Goal: Task Accomplishment & Management: Manage account settings

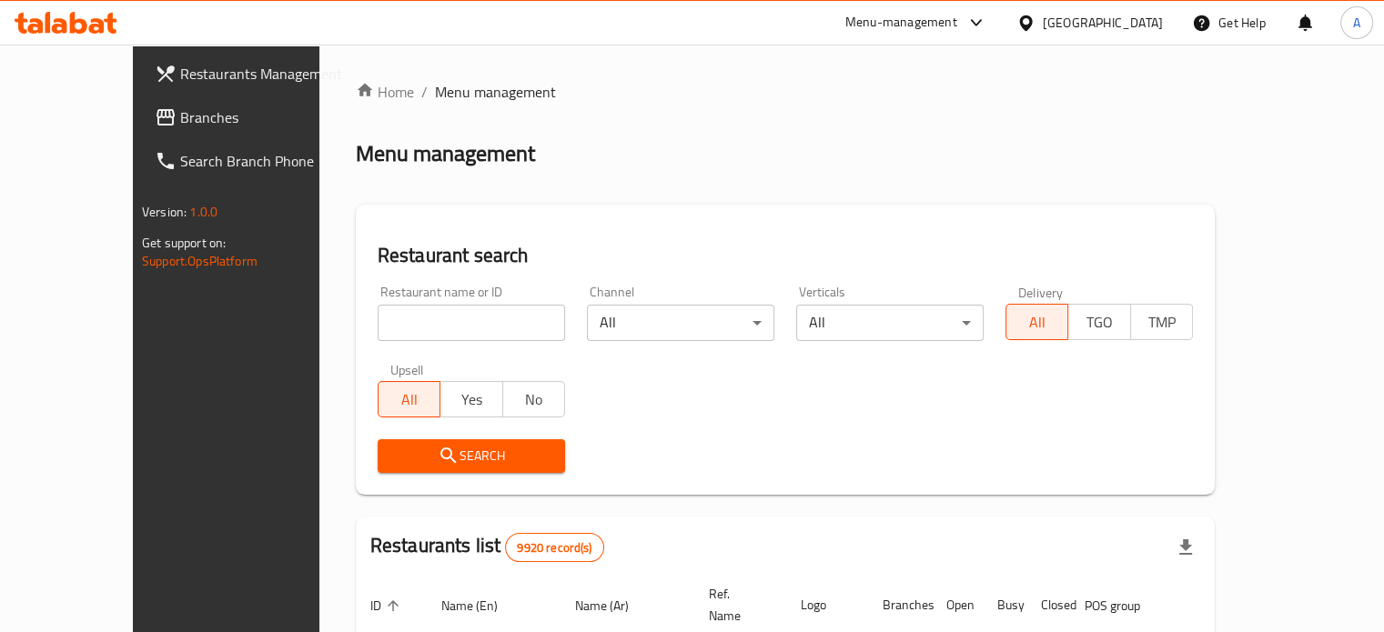
click at [440, 316] on input "search" at bounding box center [471, 323] width 187 height 36
type input "seven burger"
click button "Search" at bounding box center [471, 456] width 187 height 34
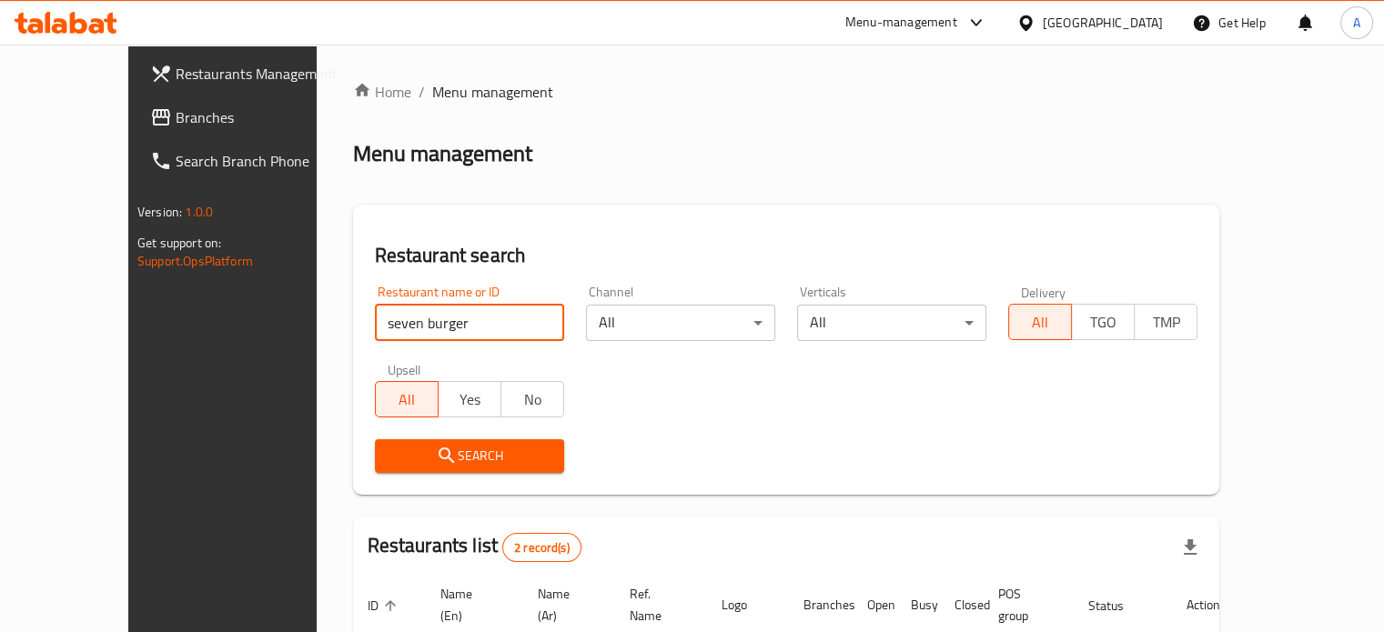
scroll to position [206, 0]
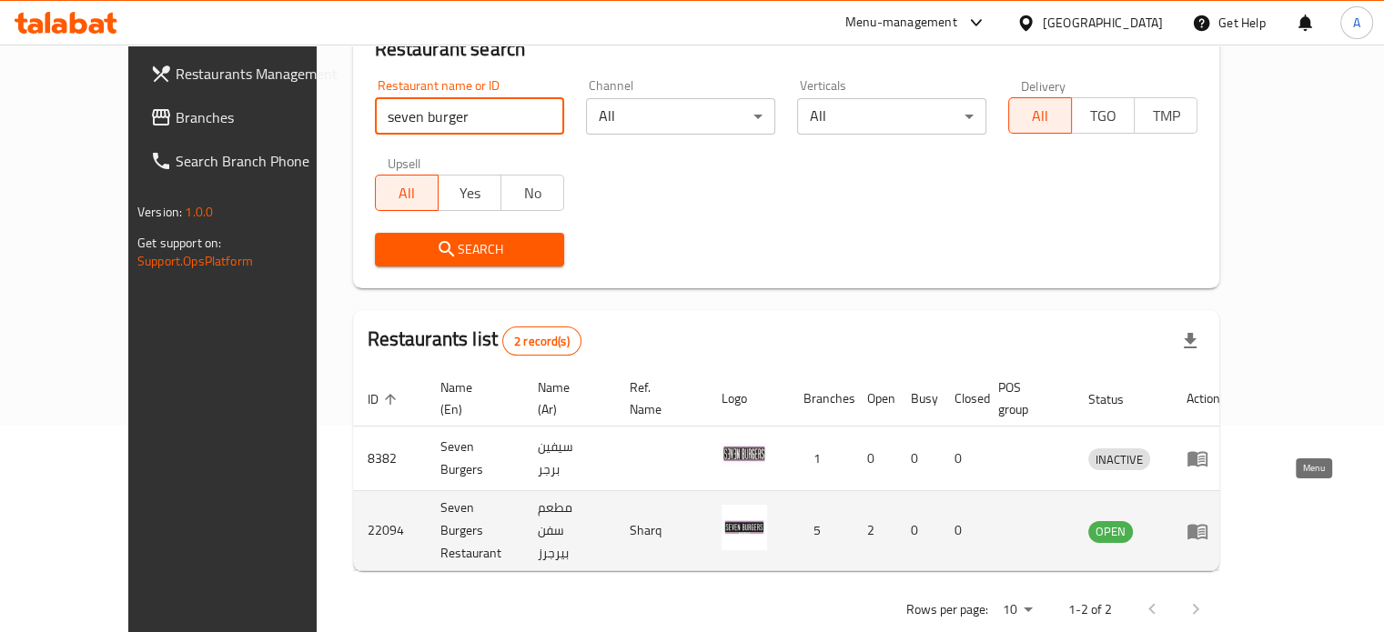
click at [1204, 529] on icon "enhanced table" at bounding box center [1201, 532] width 6 height 7
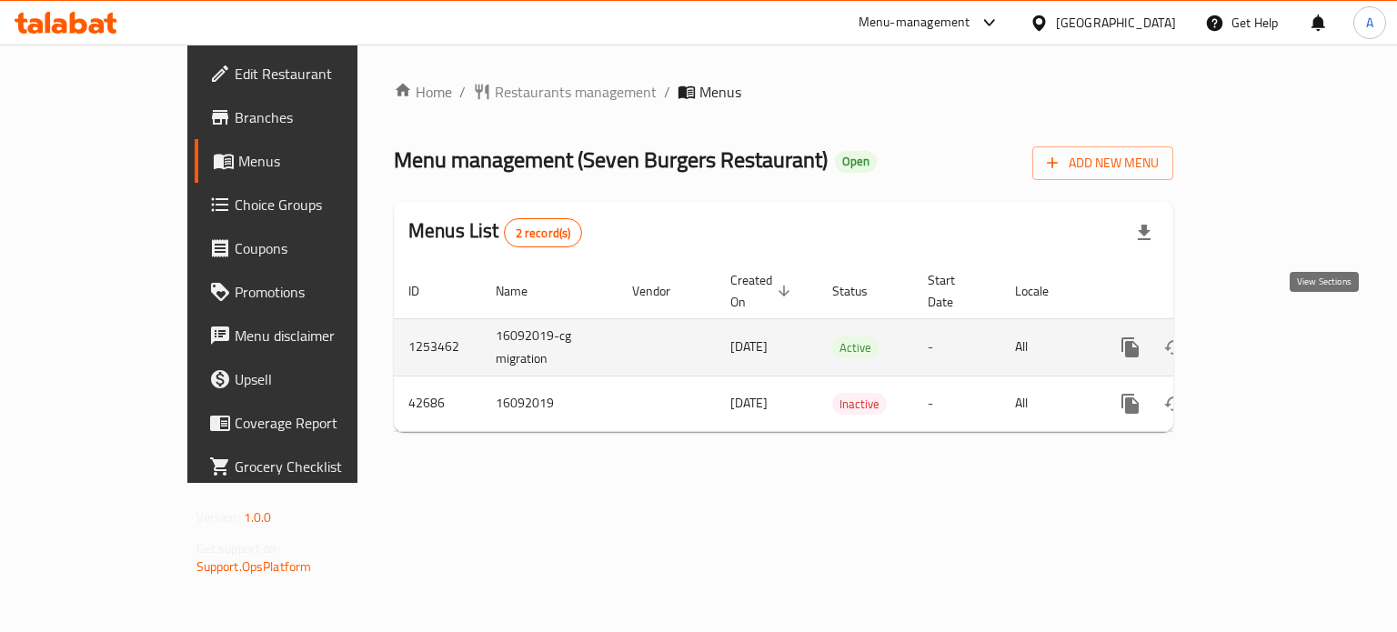
click at [1273, 337] on icon "enhanced table" at bounding box center [1262, 348] width 22 height 22
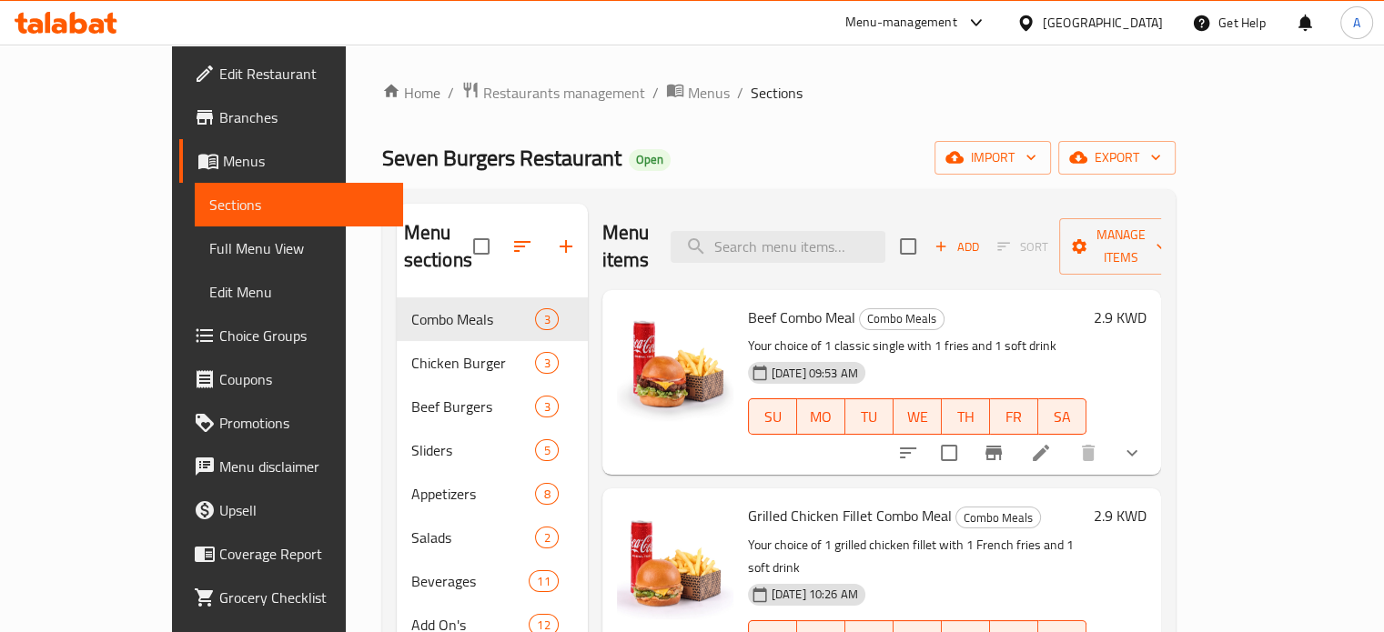
click at [219, 329] on span "Choice Groups" at bounding box center [303, 336] width 169 height 22
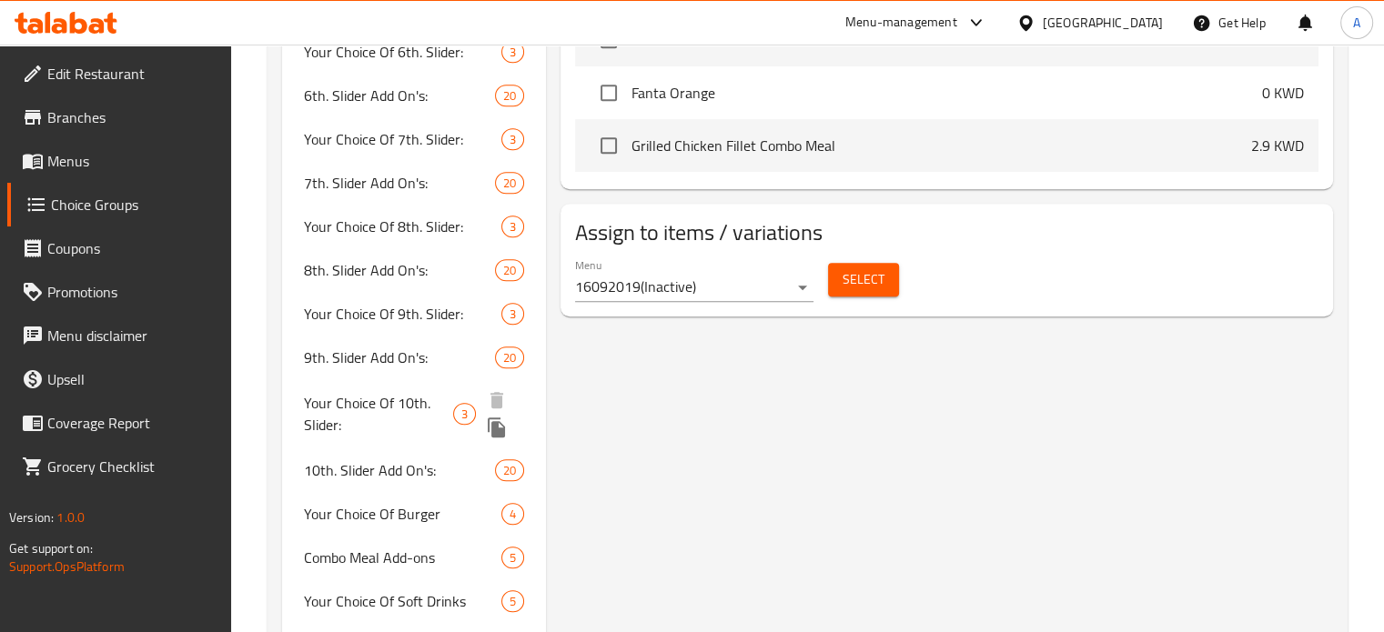
scroll to position [1092, 0]
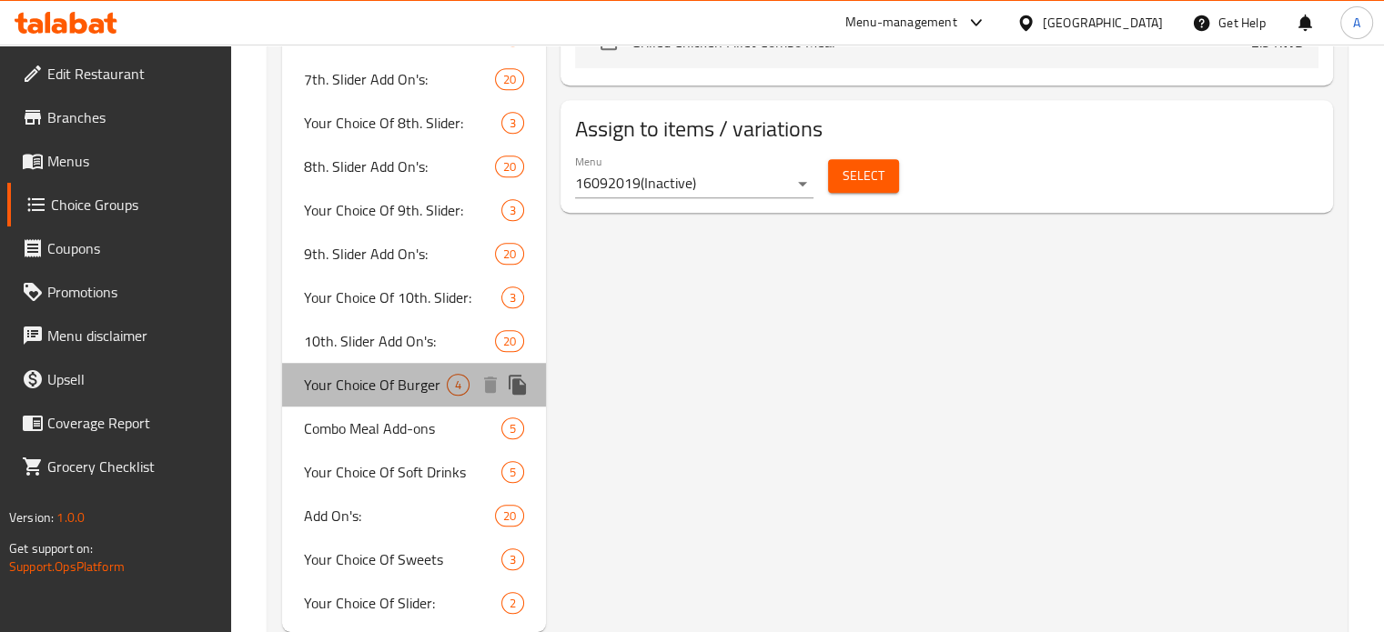
click at [385, 385] on span "Your Choice Of Burger" at bounding box center [376, 385] width 144 height 22
type input "Your Choice Of Burger"
type input "اختيارك من برجر"
type input "1"
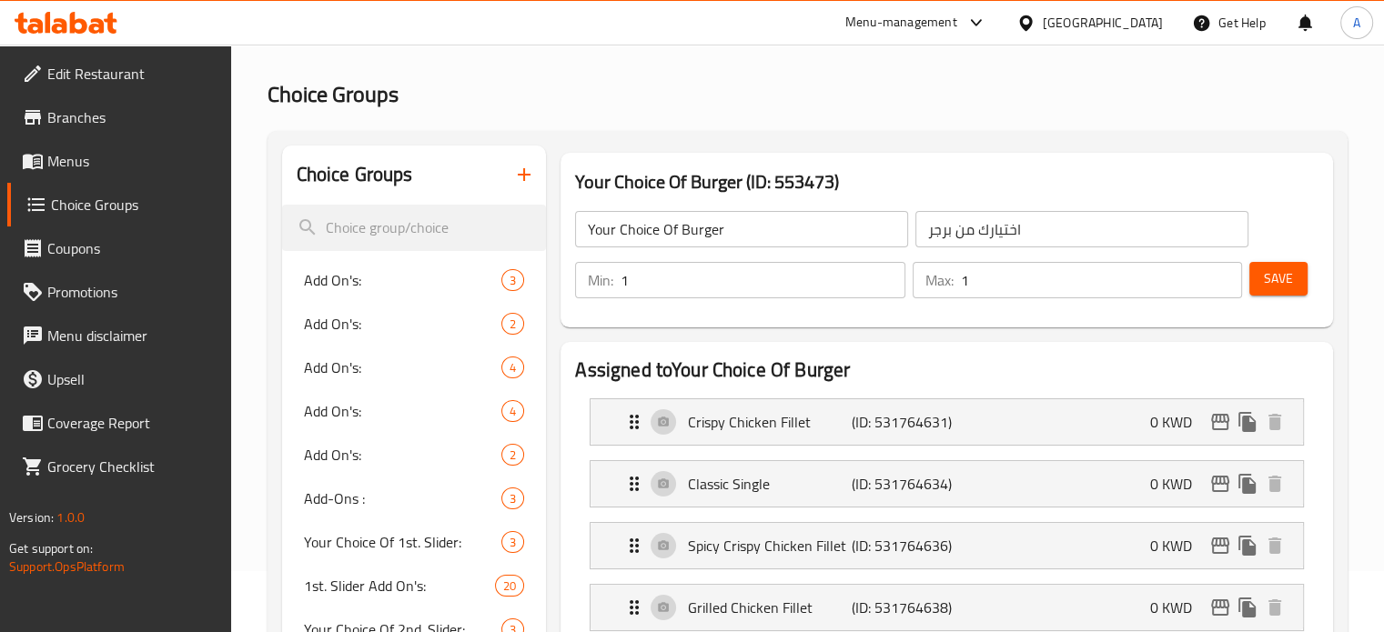
scroll to position [0, 0]
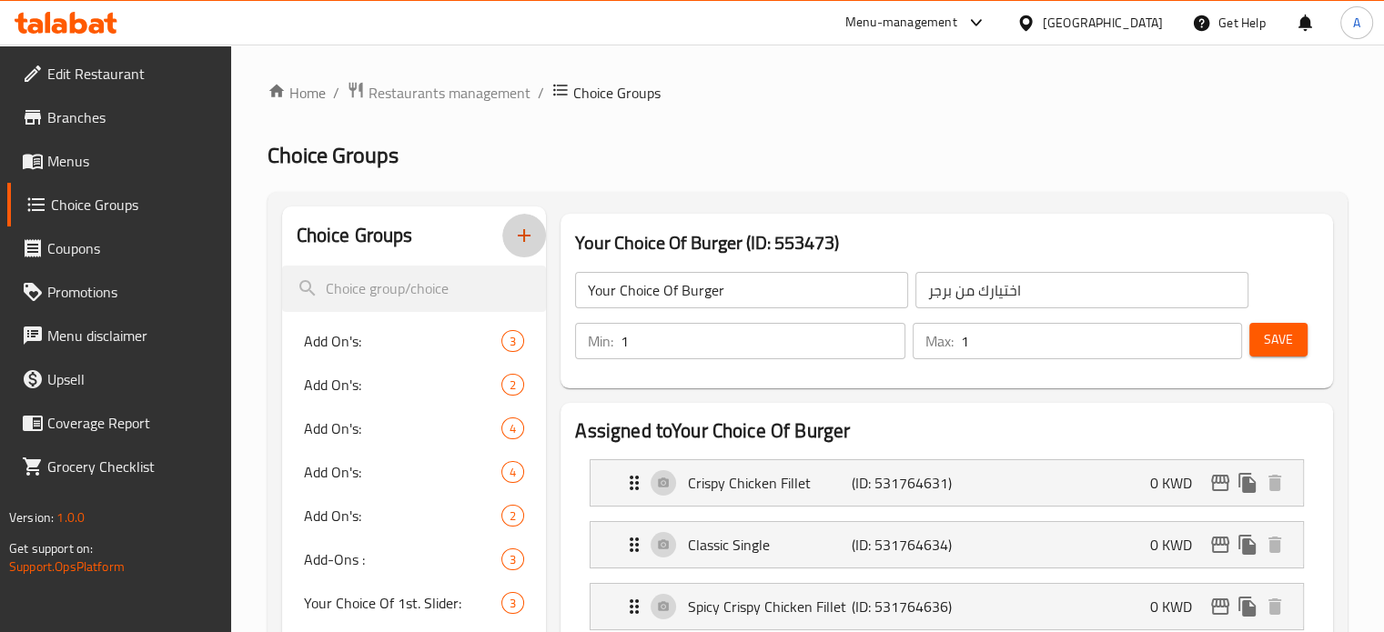
click at [515, 234] on icon "button" at bounding box center [524, 236] width 22 height 22
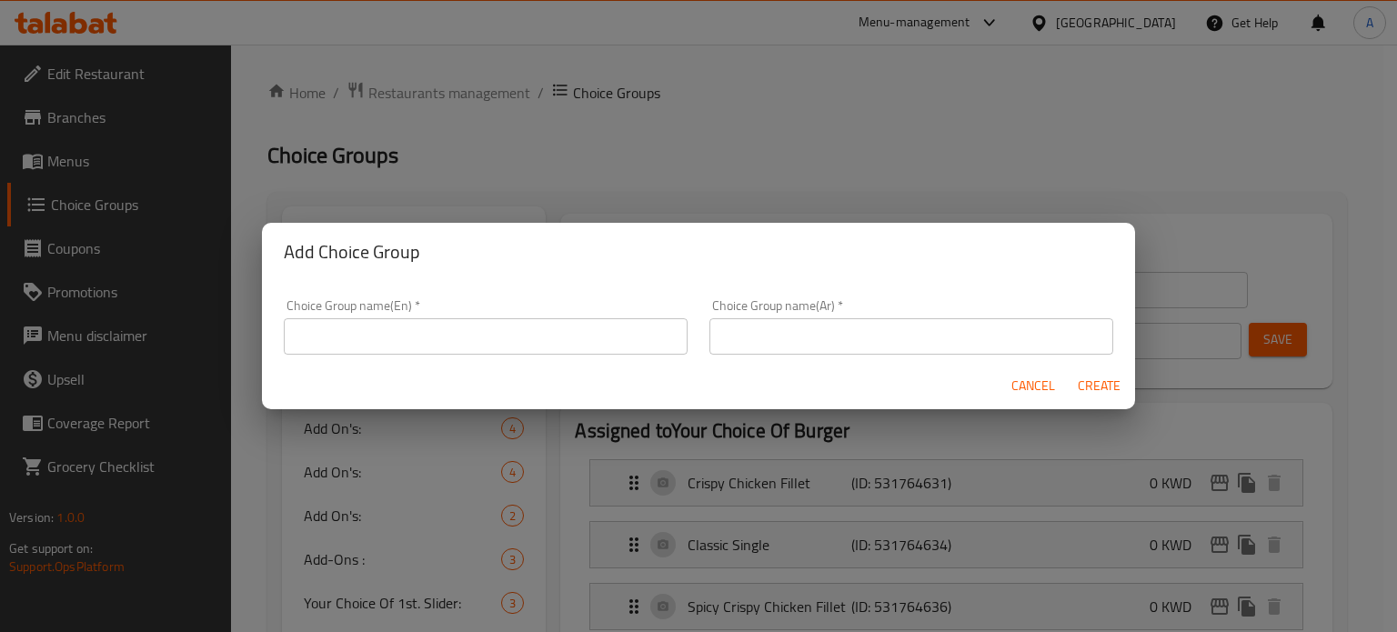
click at [510, 347] on input "text" at bounding box center [486, 336] width 404 height 36
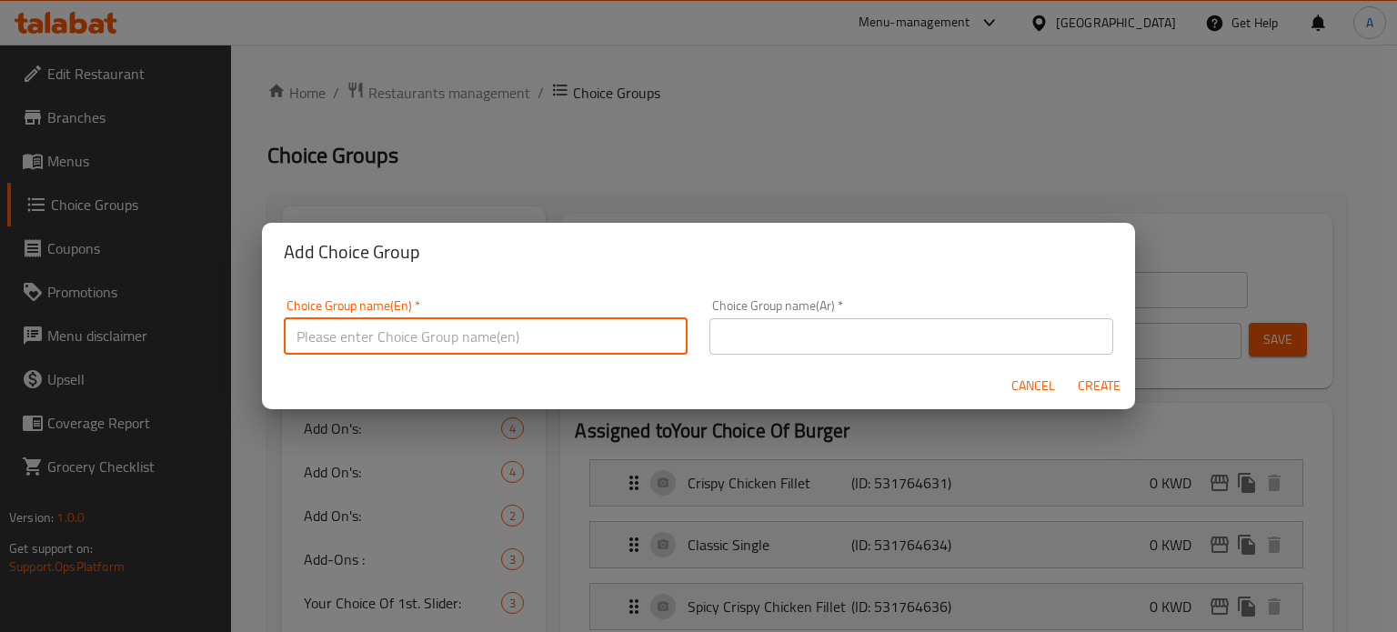
type input "x"
type input "Choose your burger"
click at [787, 339] on input "text" at bounding box center [912, 336] width 404 height 36
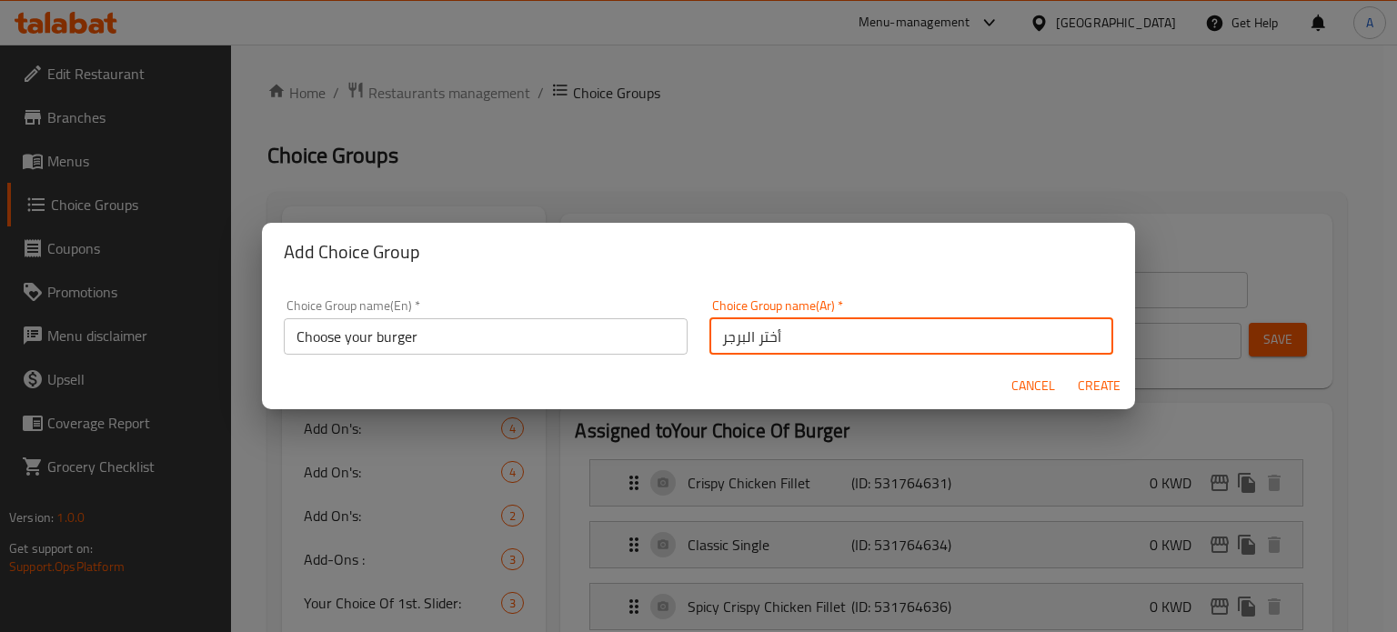
type input "أختر البرجر"
click at [1103, 379] on span "Create" at bounding box center [1099, 386] width 44 height 23
type input "Choose your burger"
type input "أختر البرجر"
type input "0"
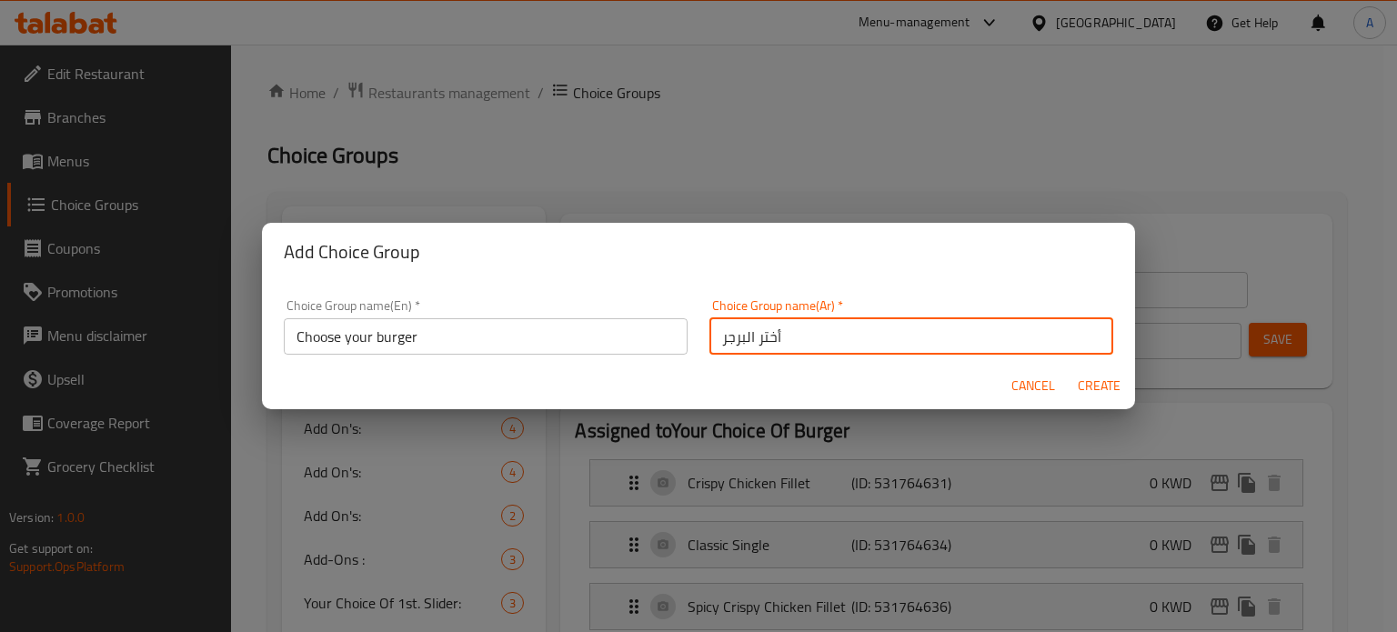
type input "0"
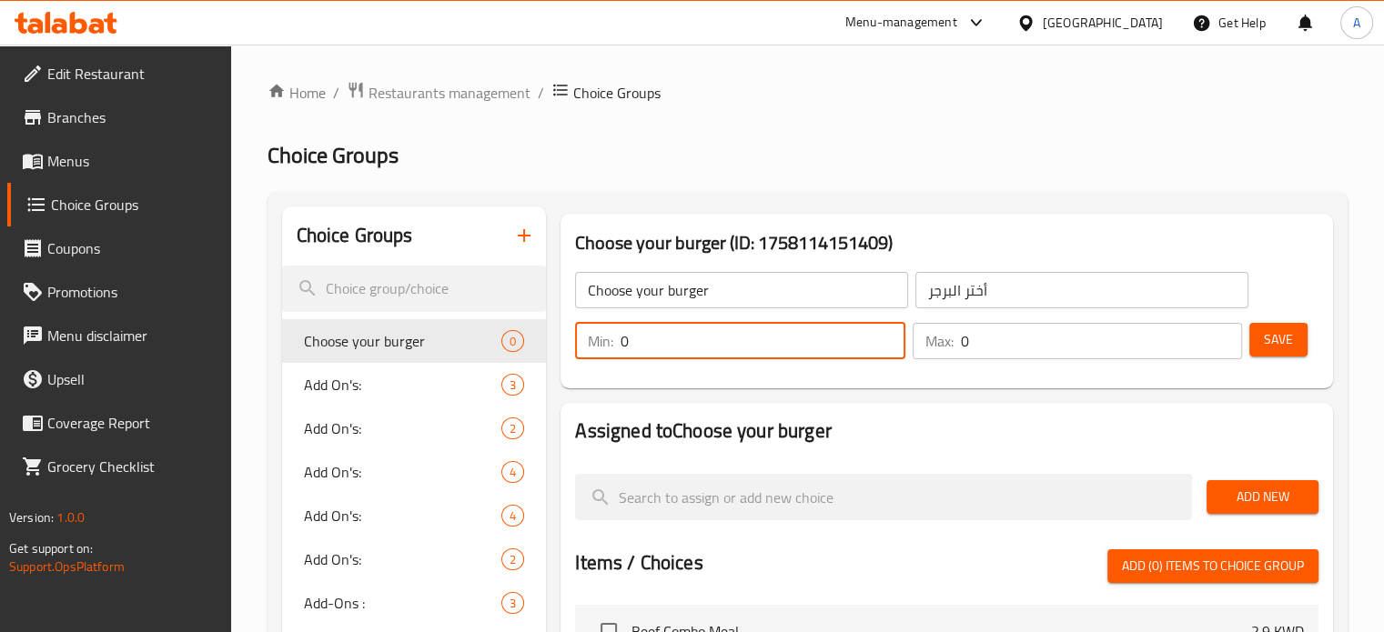
click at [763, 342] on input "0" at bounding box center [762, 341] width 284 height 36
click at [761, 342] on input "0" at bounding box center [762, 341] width 284 height 36
type input "1"
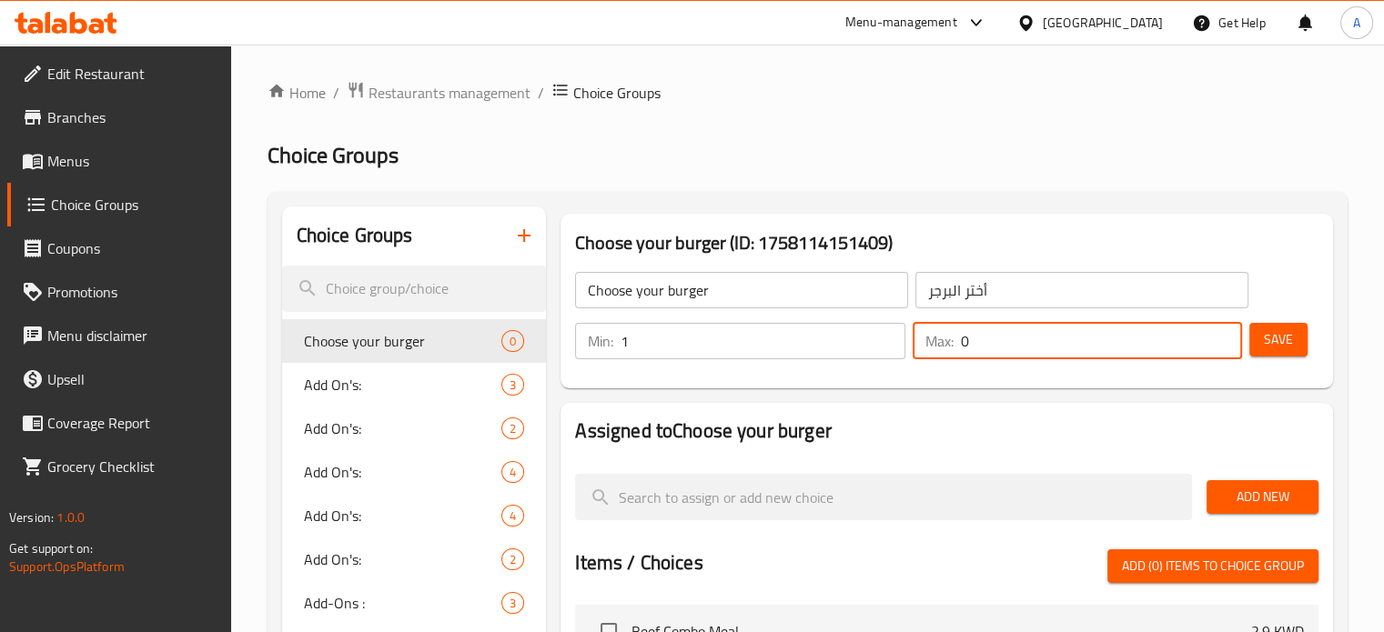
click at [1002, 340] on input "0" at bounding box center [1101, 341] width 281 height 36
type input "1"
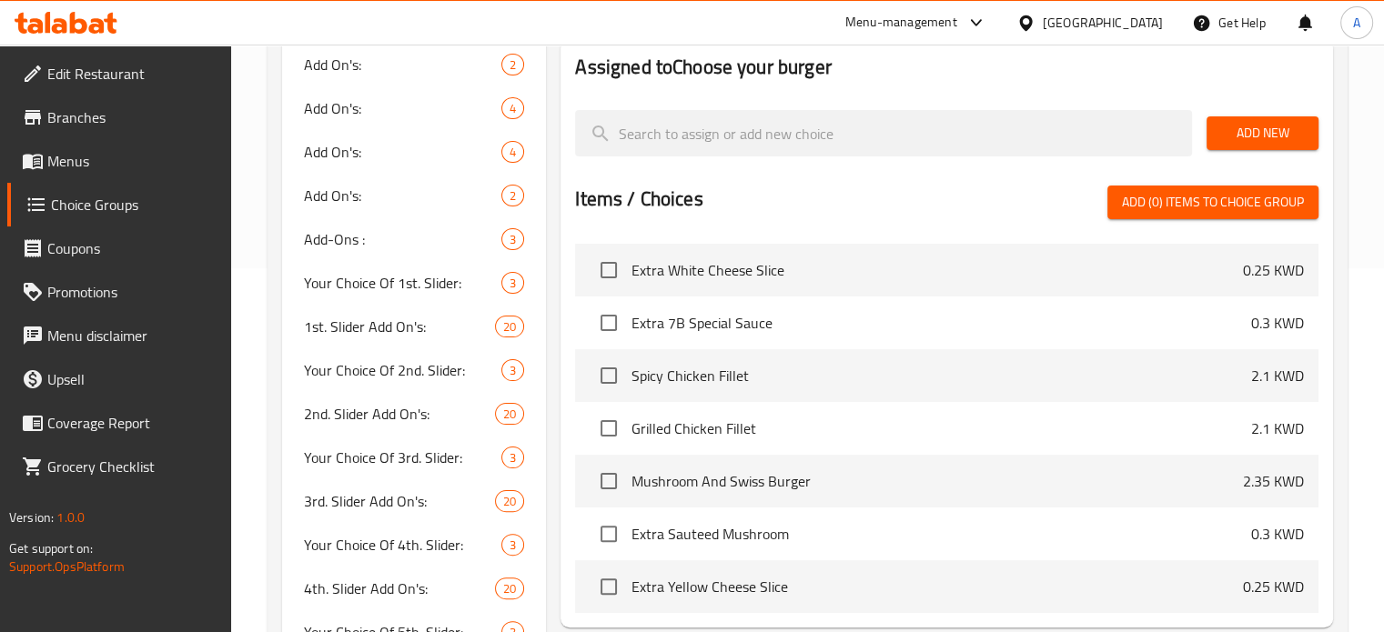
scroll to position [637, 0]
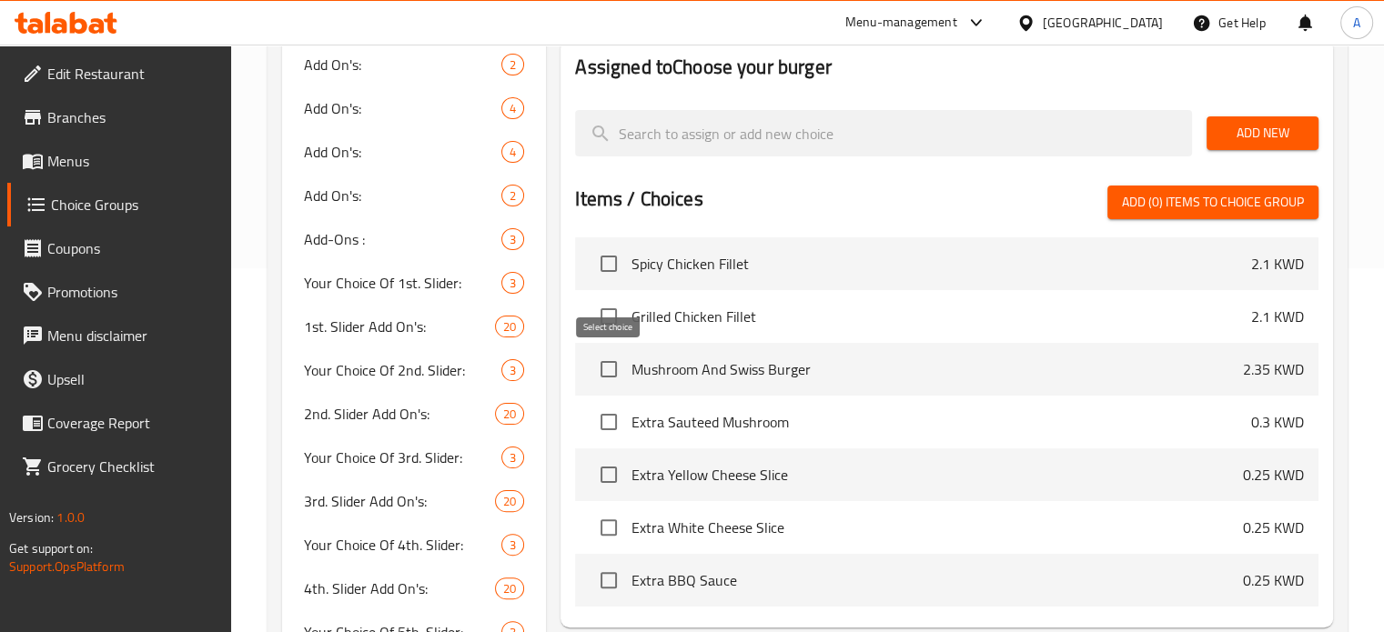
click at [606, 363] on input "checkbox" at bounding box center [608, 369] width 38 height 38
checkbox input "true"
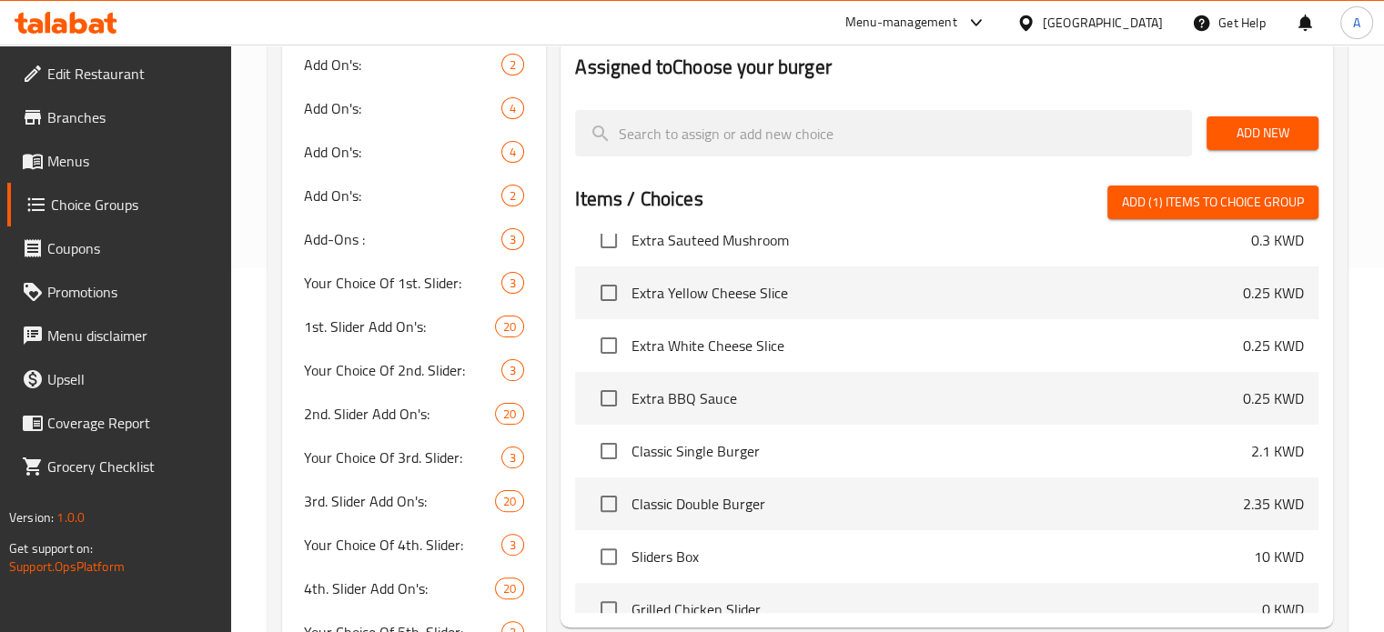
scroll to position [910, 0]
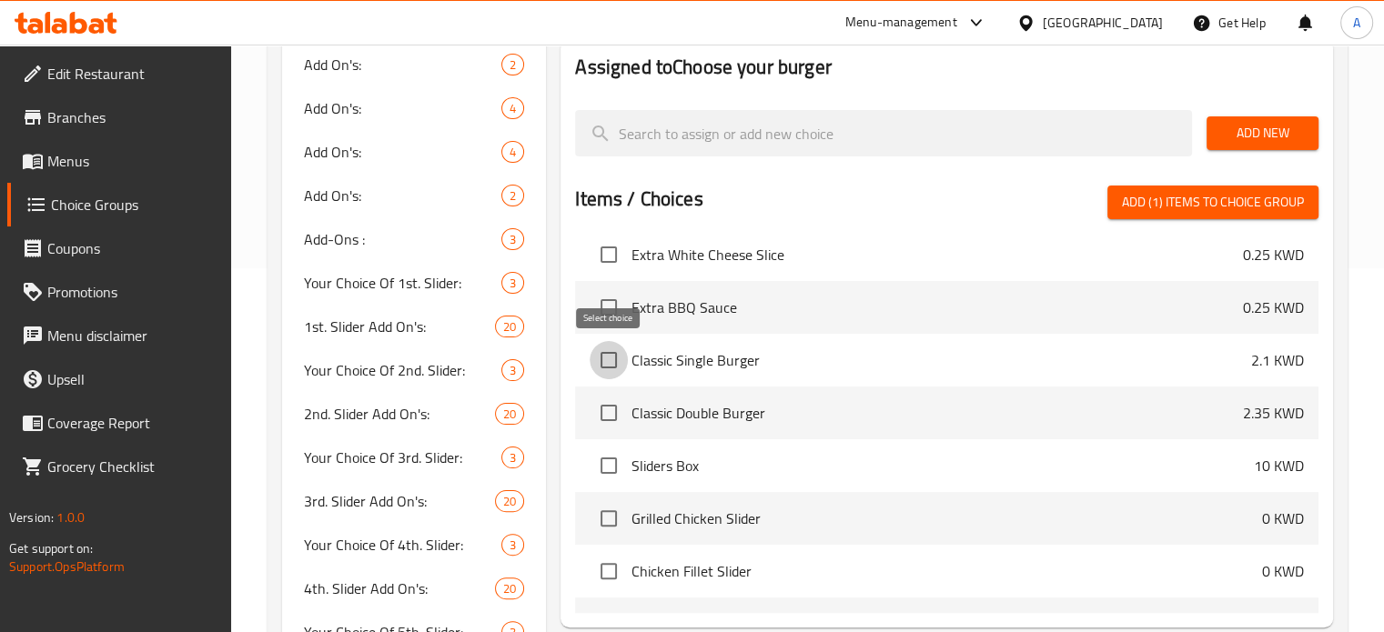
click at [610, 361] on input "checkbox" at bounding box center [608, 360] width 38 height 38
checkbox input "true"
click at [610, 413] on input "checkbox" at bounding box center [608, 413] width 38 height 38
checkbox input "true"
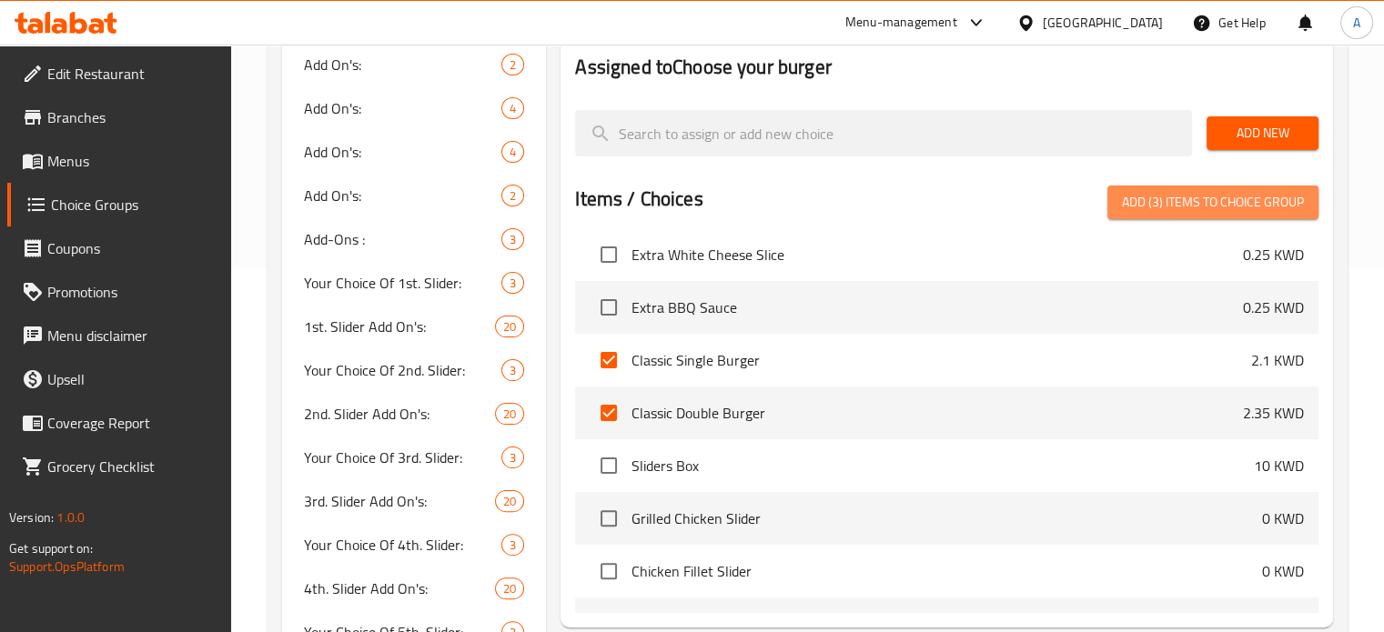
click at [1244, 209] on span "Add (3) items to choice group" at bounding box center [1213, 202] width 182 height 23
checkbox input "false"
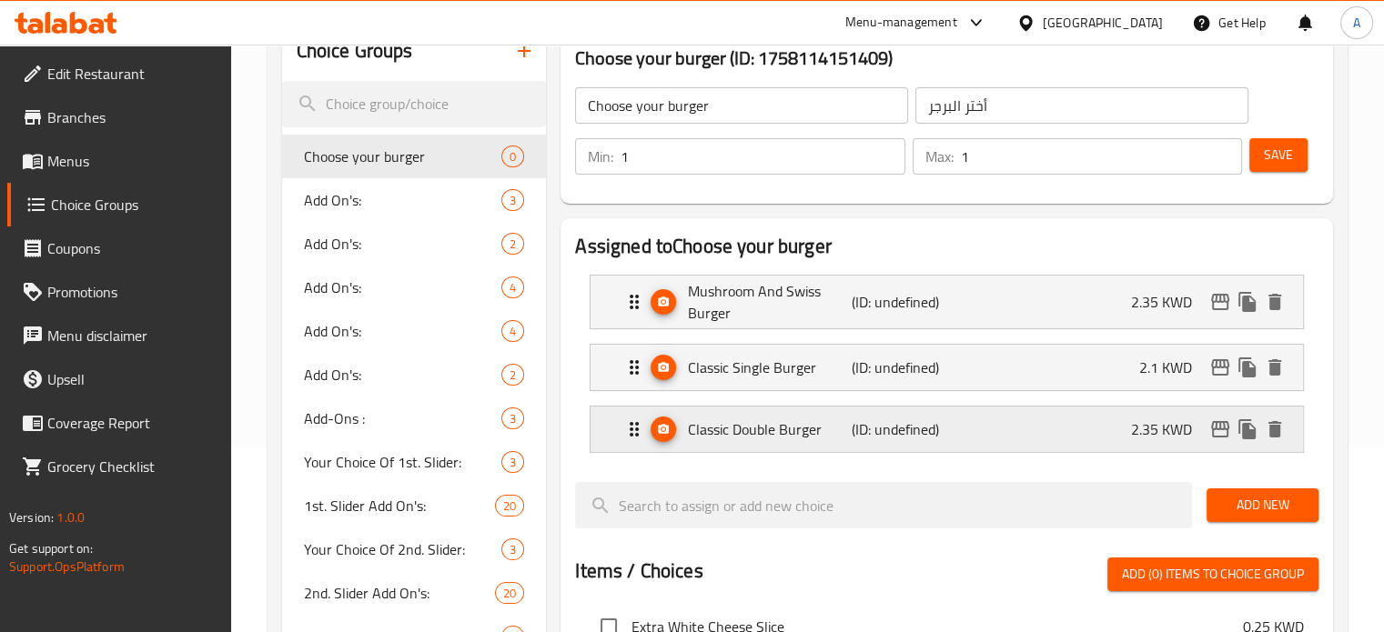
scroll to position [182, 0]
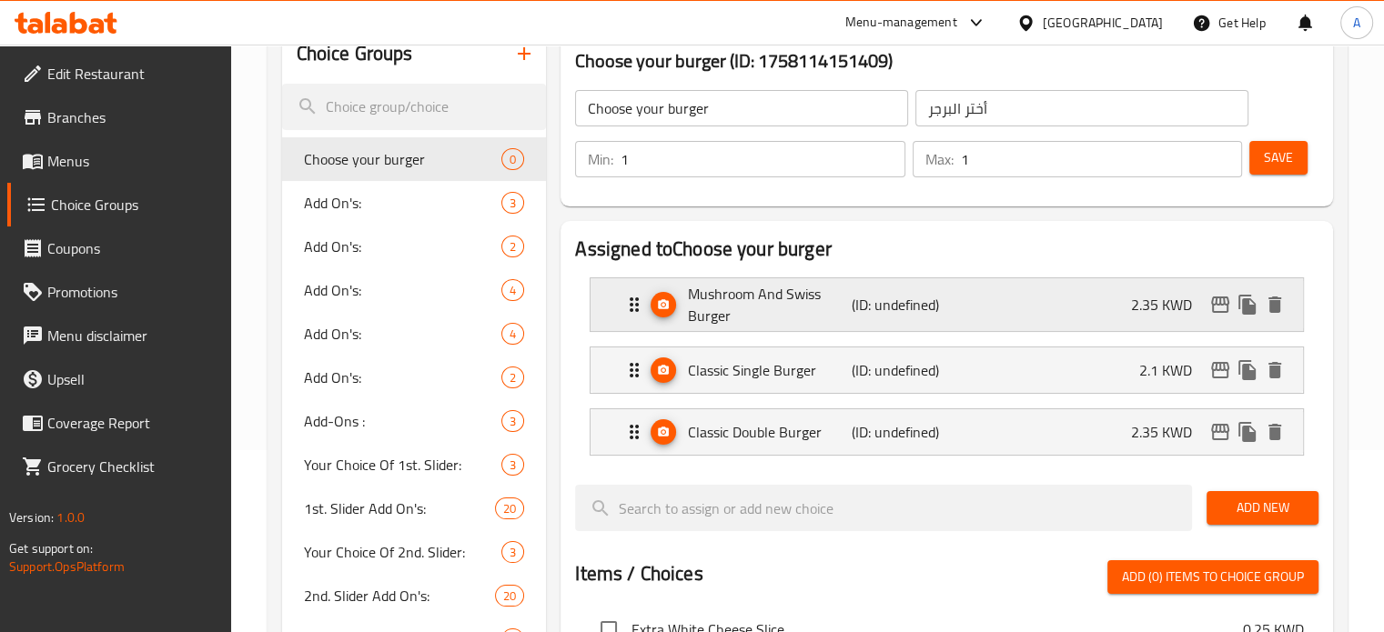
click at [1152, 305] on p "2.35 KWD" at bounding box center [1169, 305] width 76 height 22
click at [1065, 307] on div "Mushroom And Swiss Burger (ID: undefined) 2.35 KWD" at bounding box center [952, 304] width 658 height 53
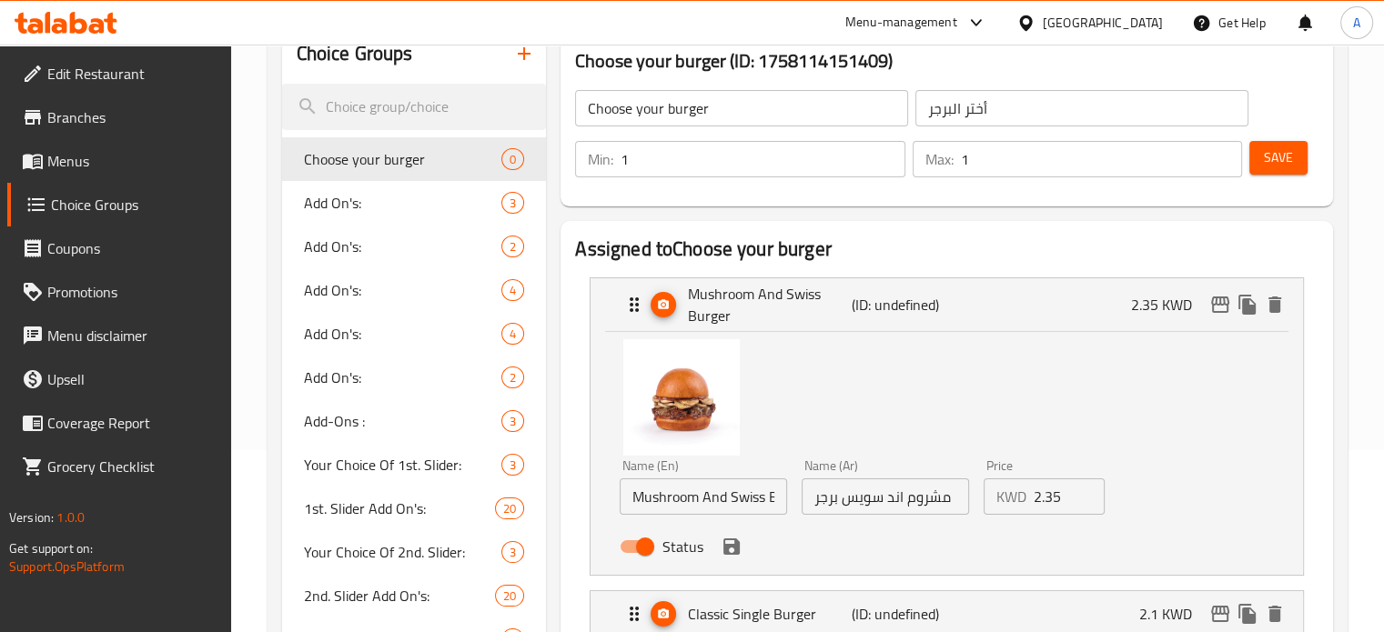
click at [1043, 504] on input "2.35" at bounding box center [1069, 496] width 72 height 36
click at [1043, 502] on input "2.35" at bounding box center [1069, 496] width 72 height 36
click at [734, 550] on icon "save" at bounding box center [731, 547] width 16 height 16
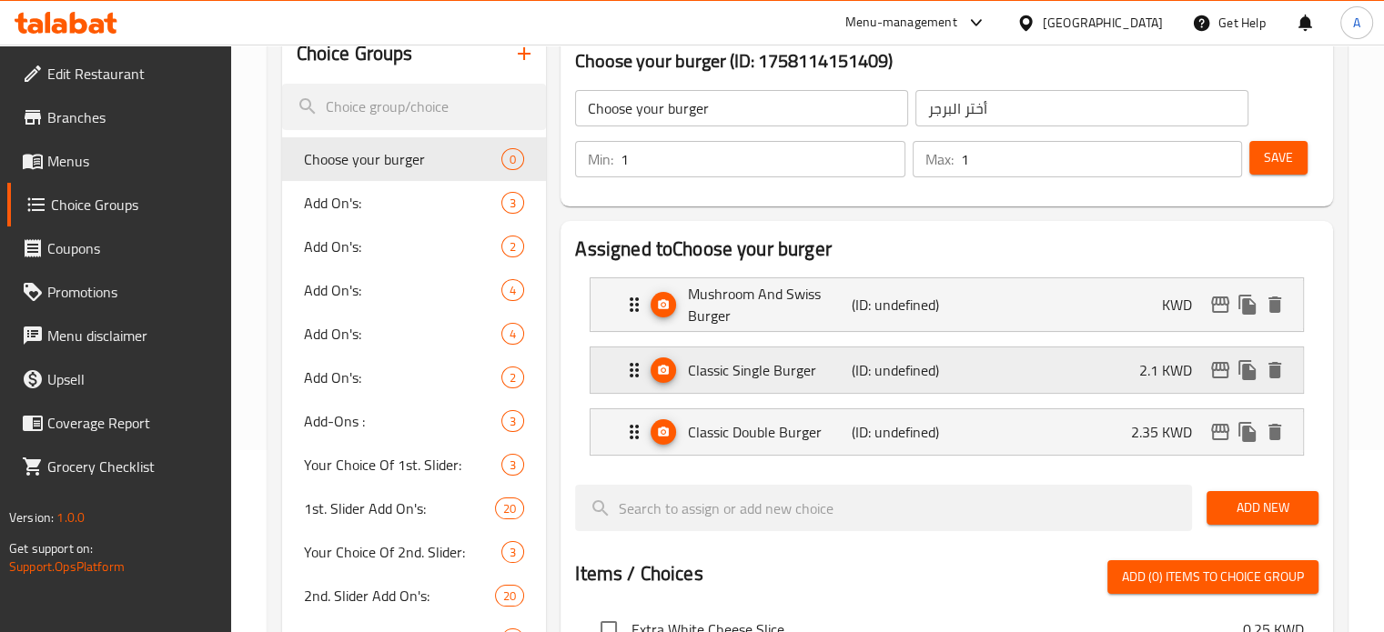
click at [1130, 367] on div "Classic Single Burger (ID: undefined) 2.1 KWD" at bounding box center [952, 369] width 658 height 45
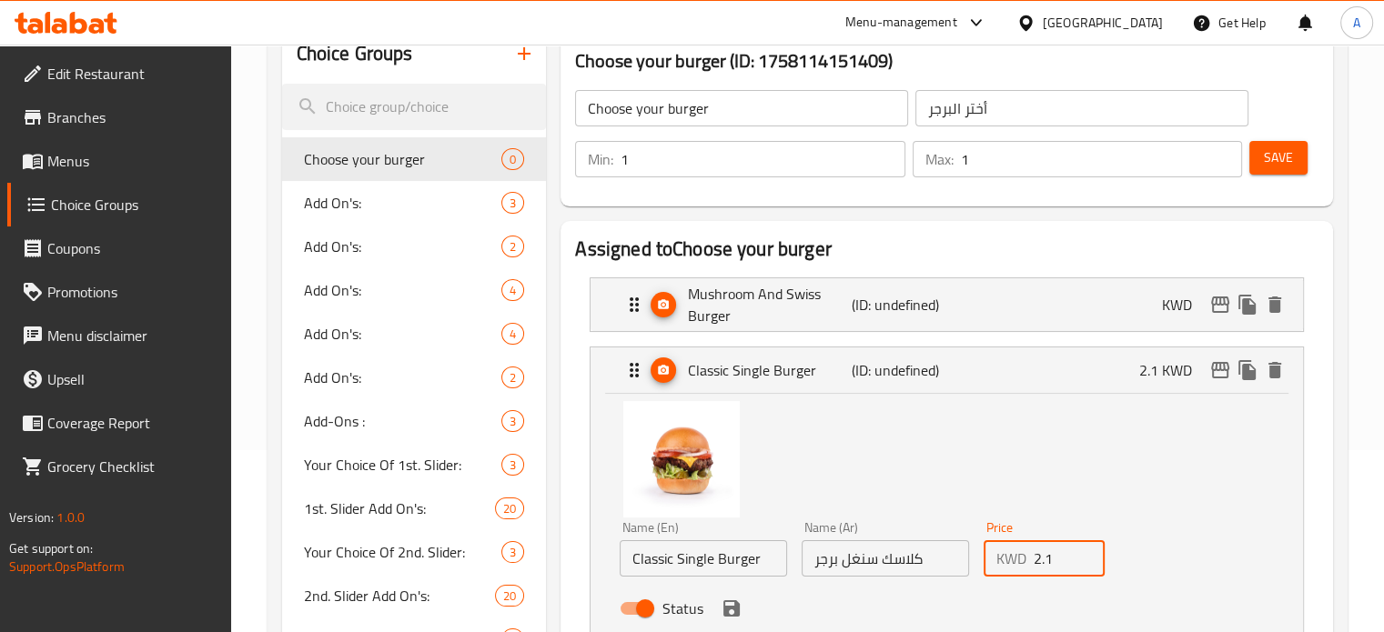
click at [1041, 563] on input "2.1" at bounding box center [1069, 558] width 72 height 36
type input "0"
click at [724, 613] on icon "save" at bounding box center [731, 608] width 16 height 16
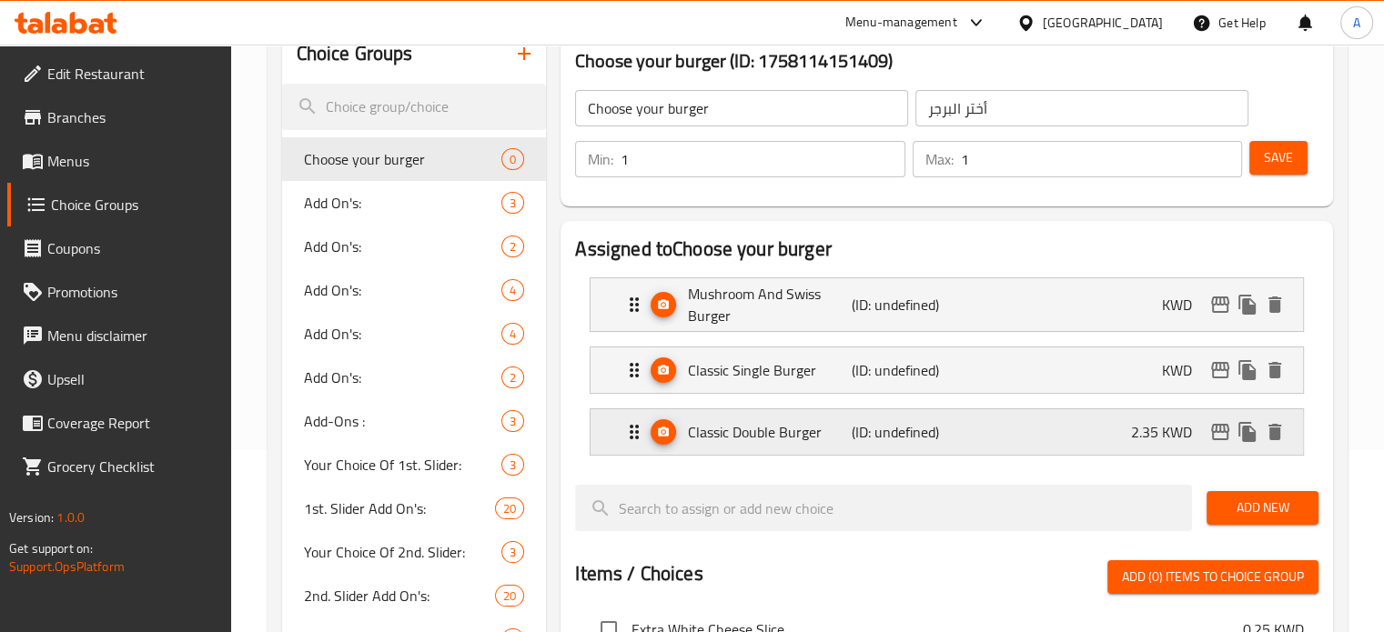
click at [1157, 425] on p "2.35 KWD" at bounding box center [1169, 432] width 76 height 22
click at [1143, 441] on p "2.35 KWD" at bounding box center [1169, 432] width 76 height 22
click at [1158, 436] on p "2.35 KWD" at bounding box center [1169, 432] width 76 height 22
click at [1157, 432] on p "2.35 KWD" at bounding box center [1169, 432] width 76 height 22
click at [979, 436] on div "Classic Double Burger (ID: undefined) 2.35 KWD" at bounding box center [952, 431] width 658 height 45
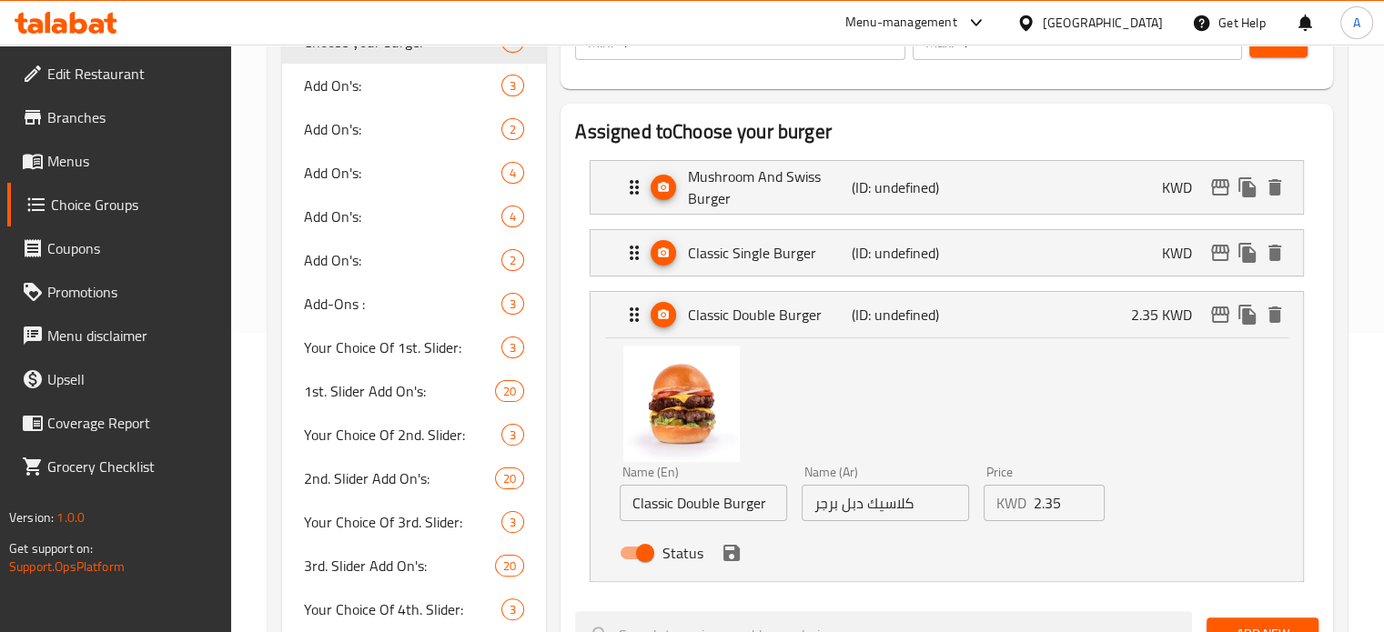
scroll to position [455, 0]
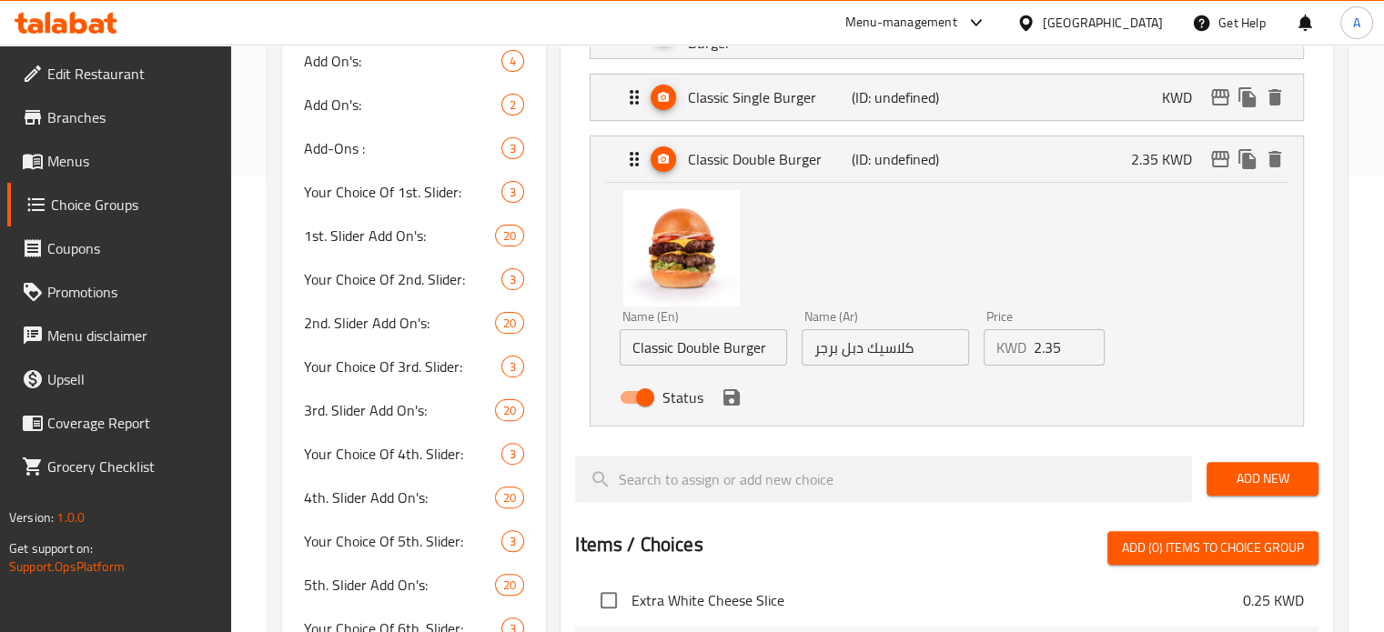
click at [1043, 346] on input "2.35" at bounding box center [1069, 347] width 72 height 36
type input "0"
click at [731, 398] on icon "save" at bounding box center [731, 397] width 16 height 16
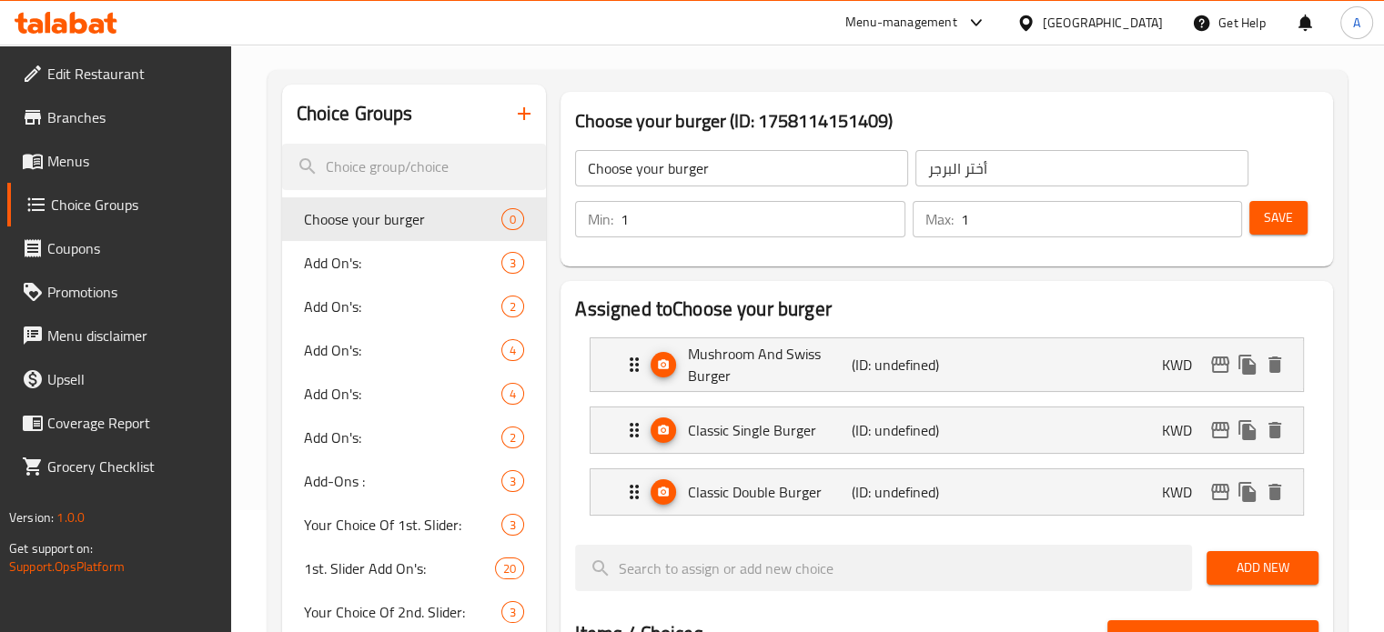
scroll to position [91, 0]
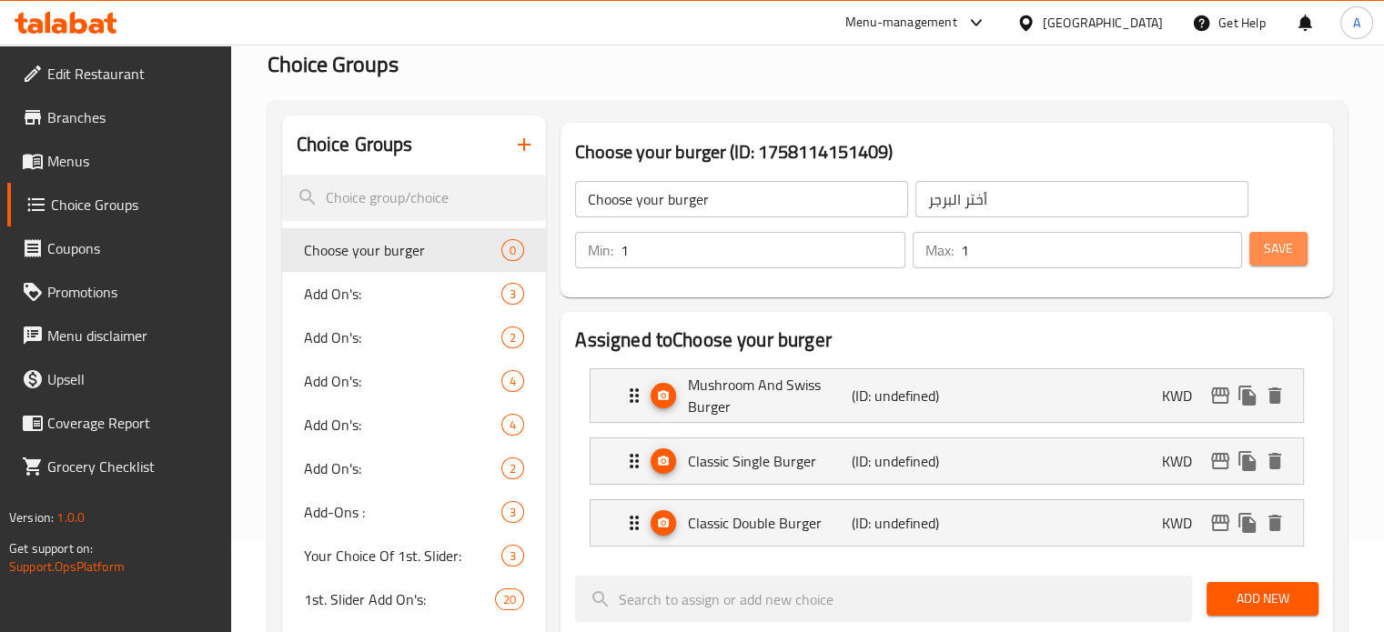
click at [1284, 246] on span "Save" at bounding box center [1278, 248] width 29 height 23
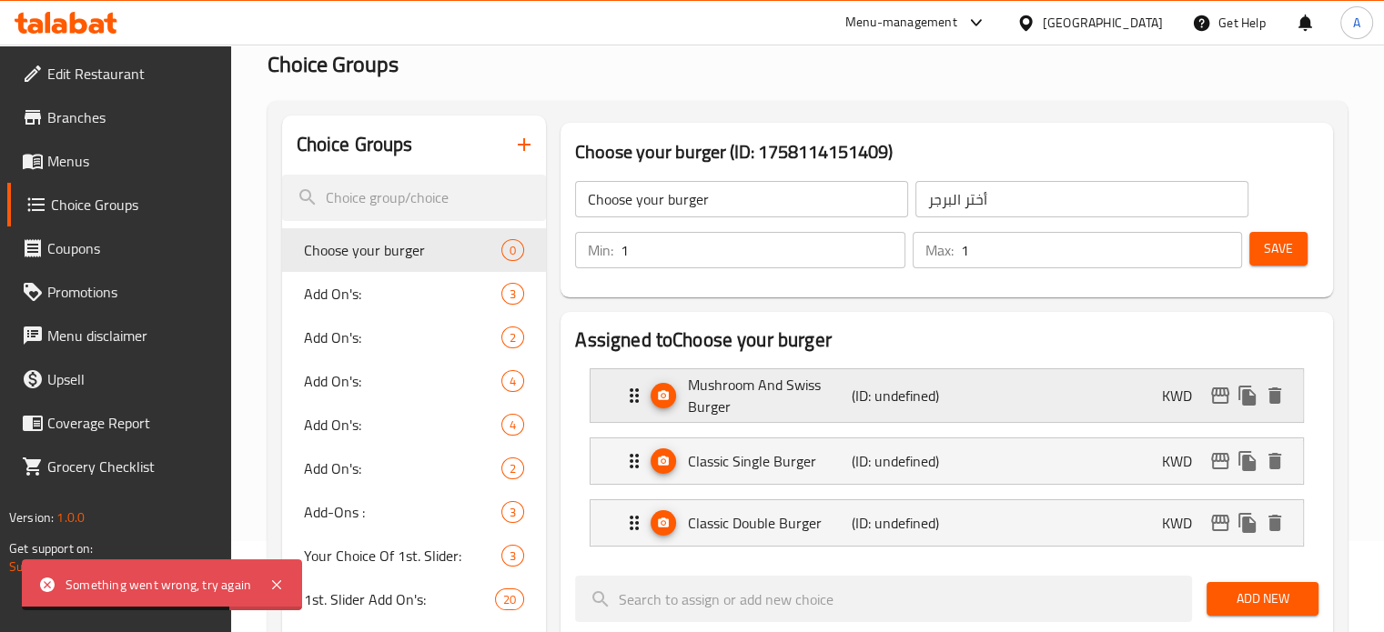
click at [1050, 385] on div "Mushroom And Swiss Burger (ID: undefined) KWD" at bounding box center [952, 395] width 658 height 53
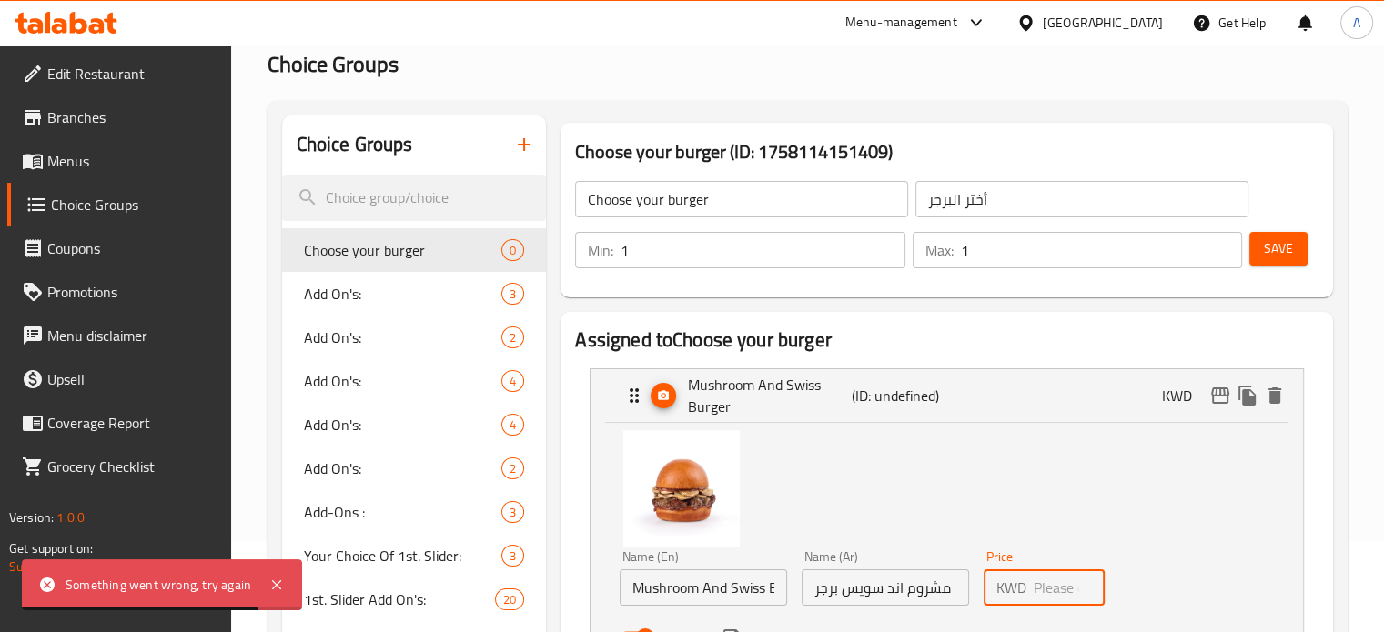
click at [1064, 599] on input "number" at bounding box center [1069, 587] width 72 height 36
click at [1026, 518] on div "Name (En) Mushroom And Swiss Burger Name (En) Name (Ar) مشروم اند سويس برجر Nam…" at bounding box center [946, 541] width 654 height 228
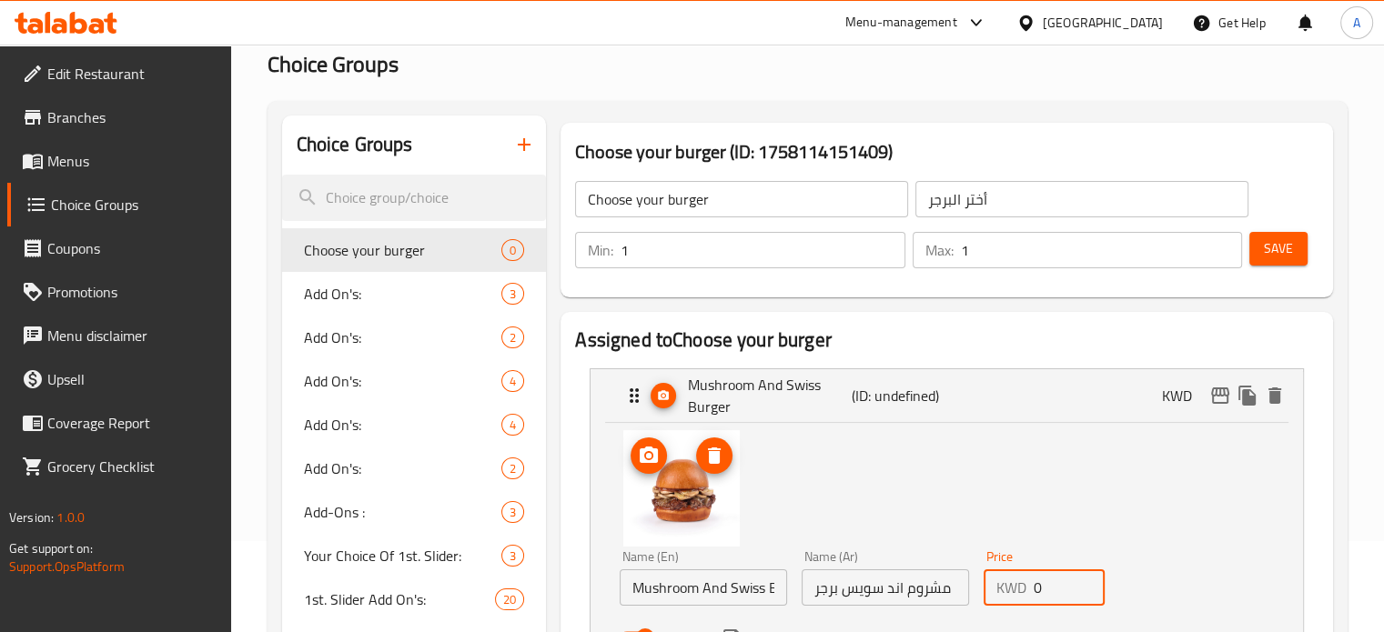
scroll to position [273, 0]
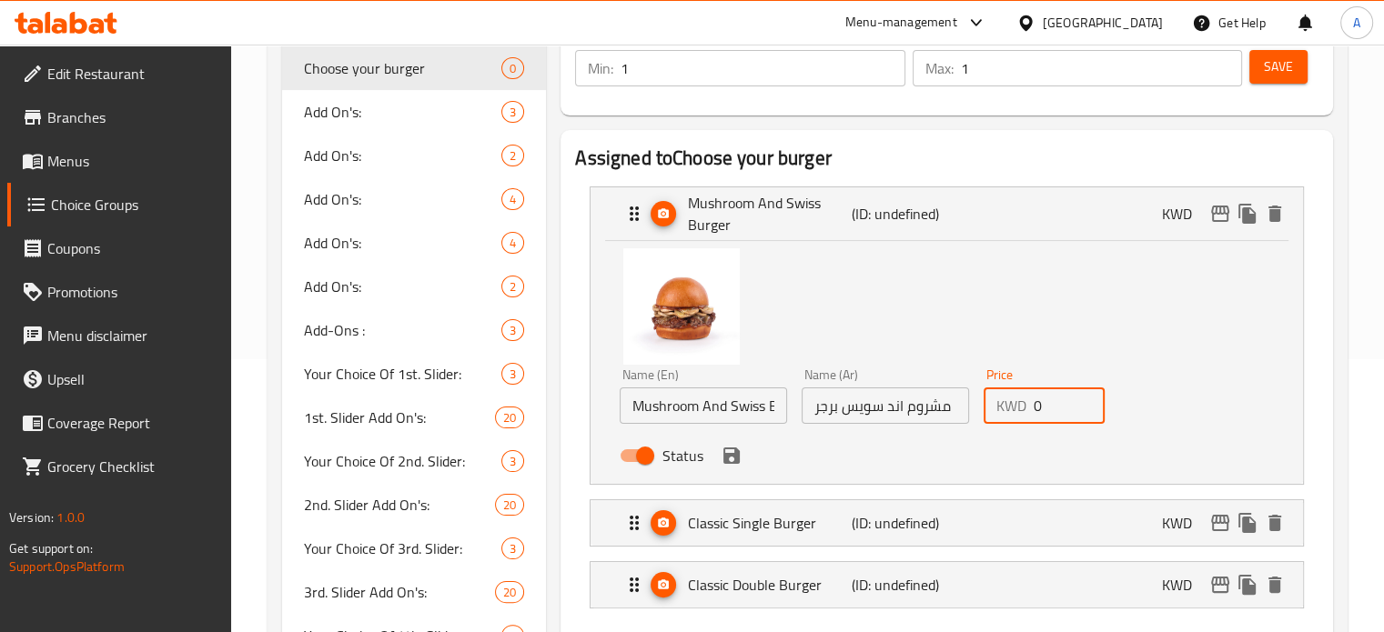
click at [731, 461] on icon "save" at bounding box center [731, 456] width 22 height 22
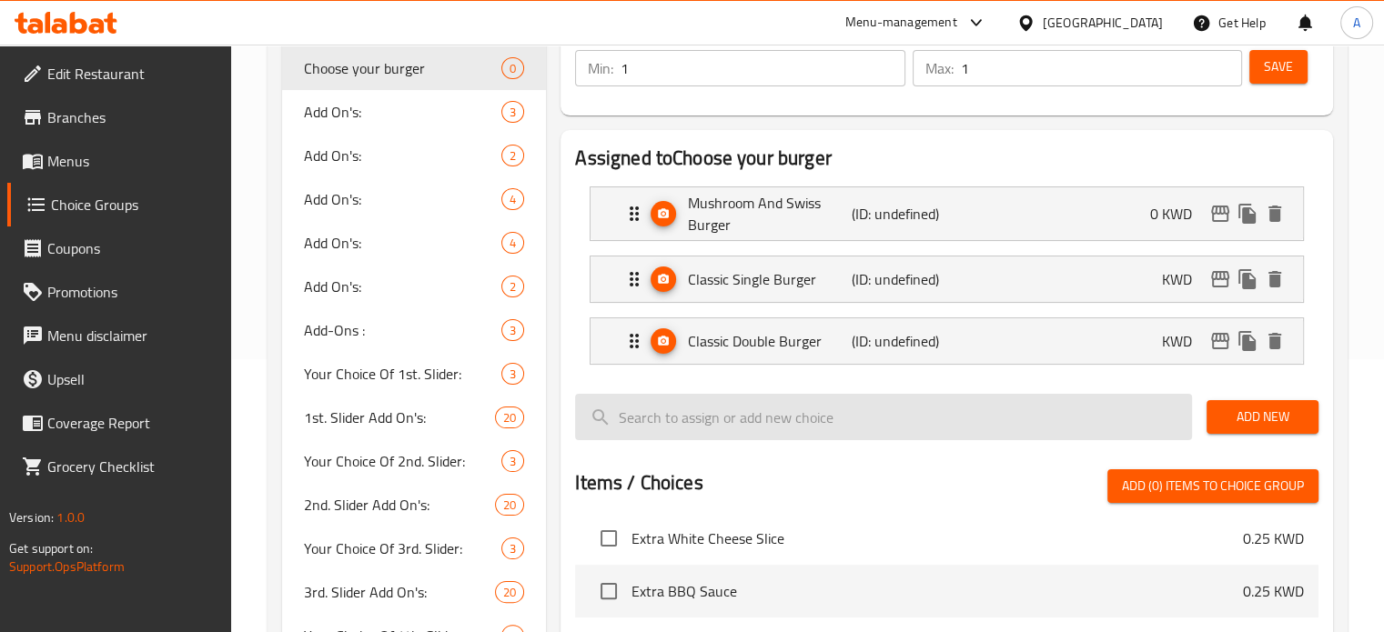
type input "0"
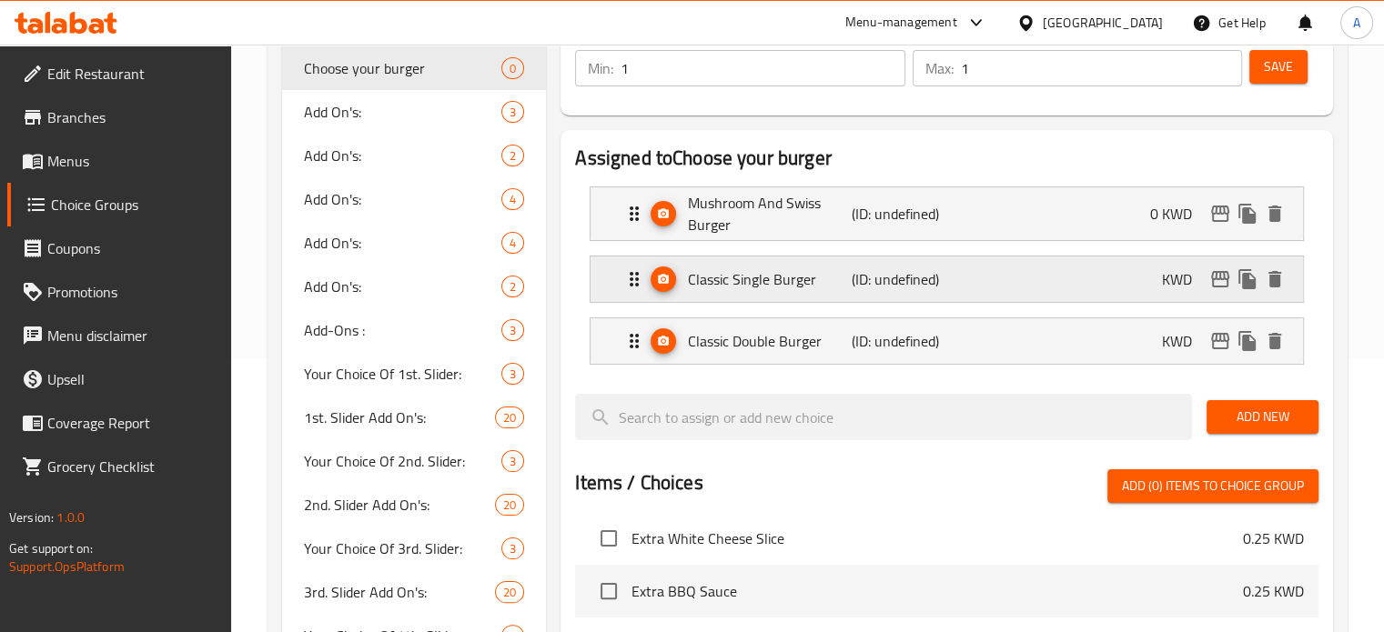
click at [1081, 280] on div "Classic Single Burger (ID: undefined) KWD" at bounding box center [952, 279] width 658 height 45
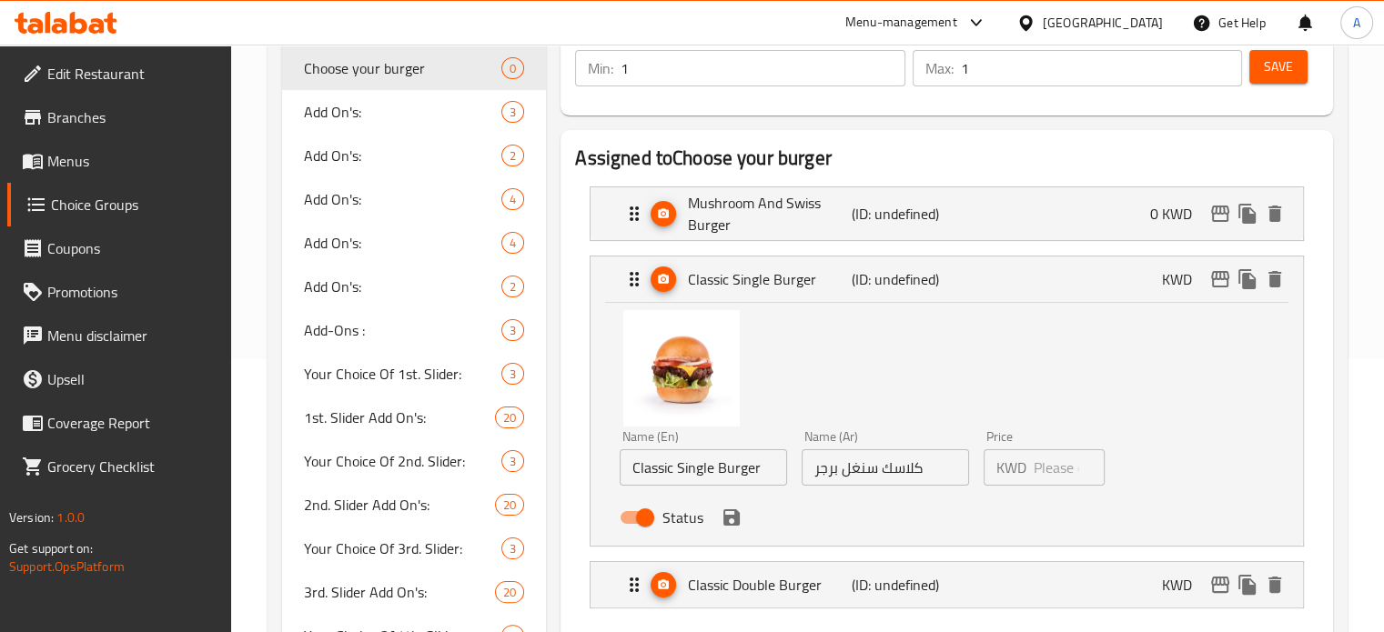
click at [1043, 473] on input "number" at bounding box center [1069, 467] width 72 height 36
click at [730, 523] on icon "save" at bounding box center [731, 517] width 16 height 16
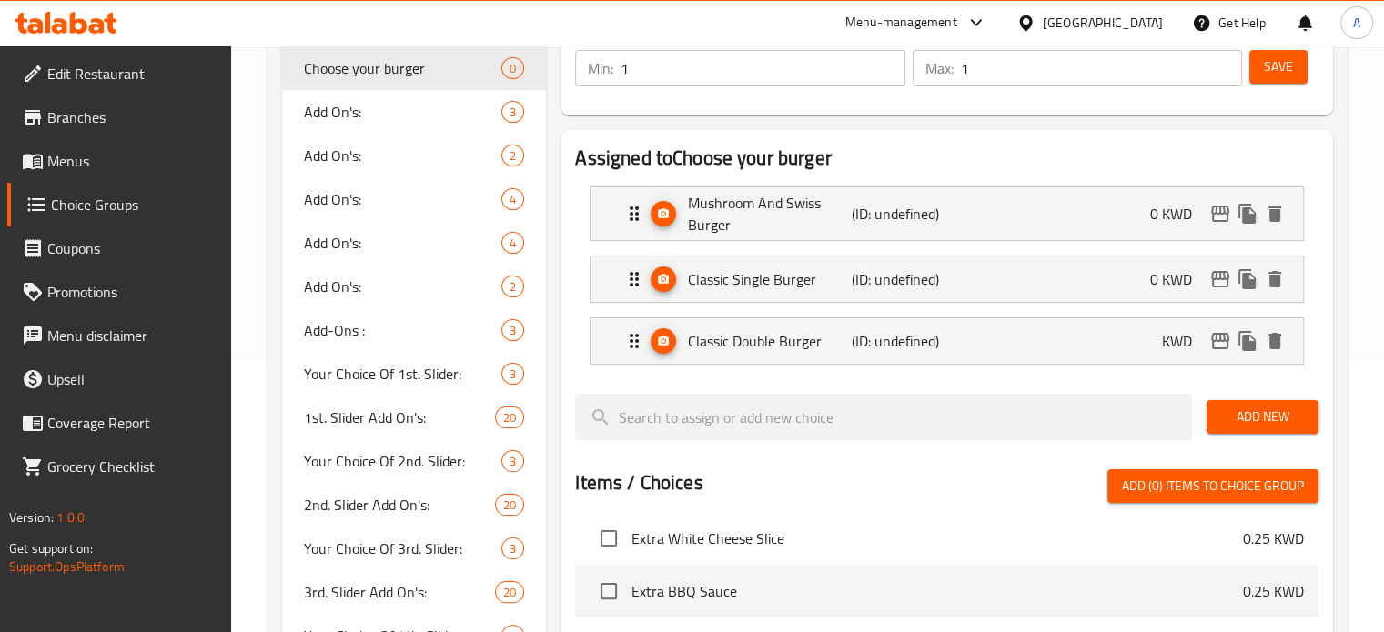
type input "0"
click at [1091, 342] on div "Classic Double Burger (ID: undefined) KWD" at bounding box center [952, 340] width 658 height 45
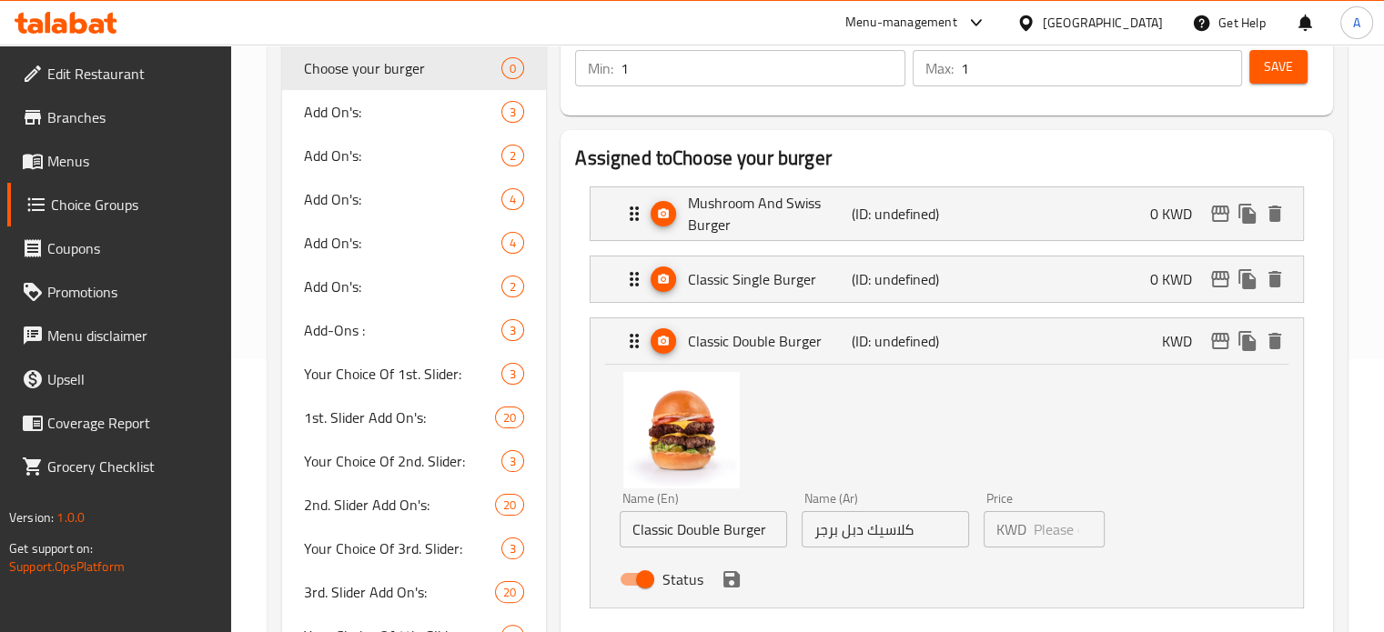
click at [1059, 516] on input "number" at bounding box center [1069, 529] width 72 height 36
click at [723, 581] on icon "save" at bounding box center [731, 579] width 16 height 16
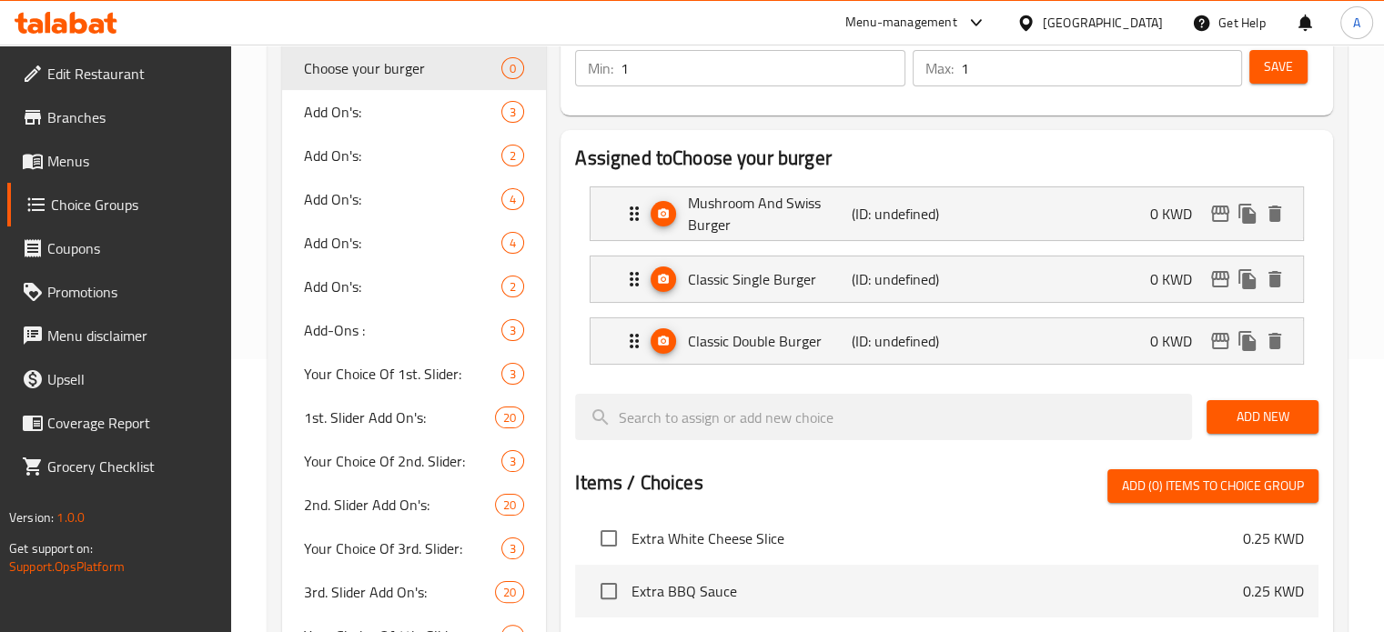
type input "0"
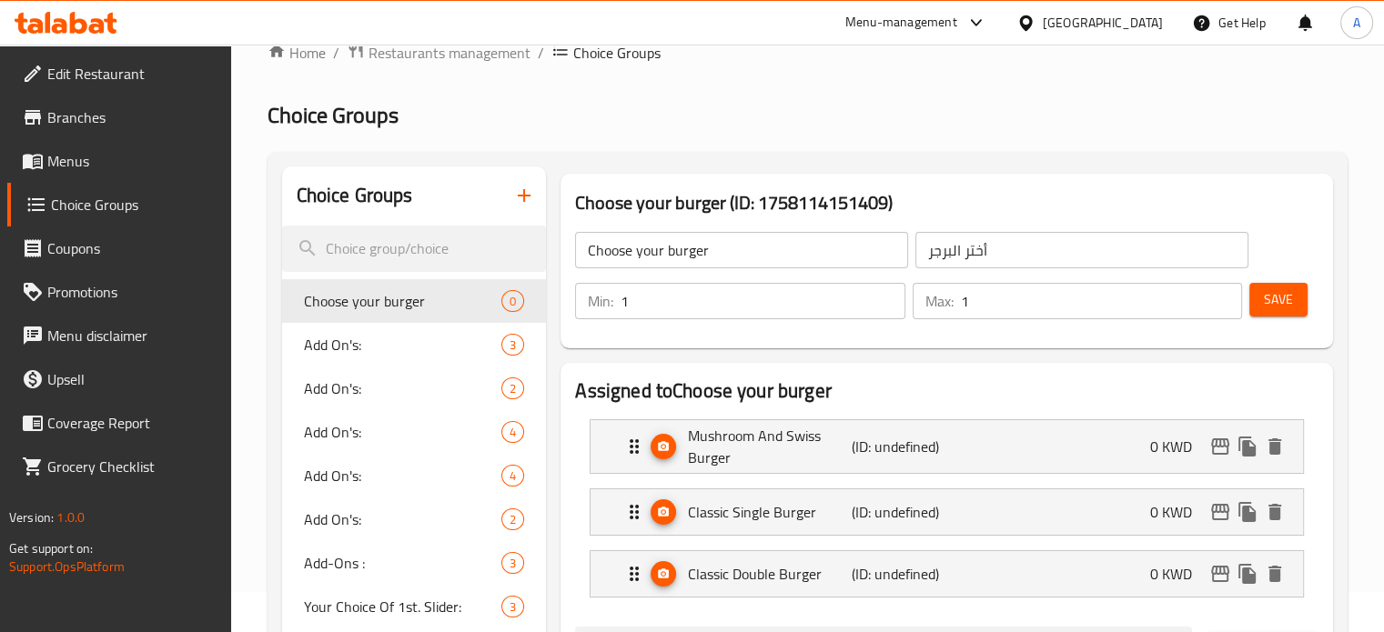
scroll to position [0, 0]
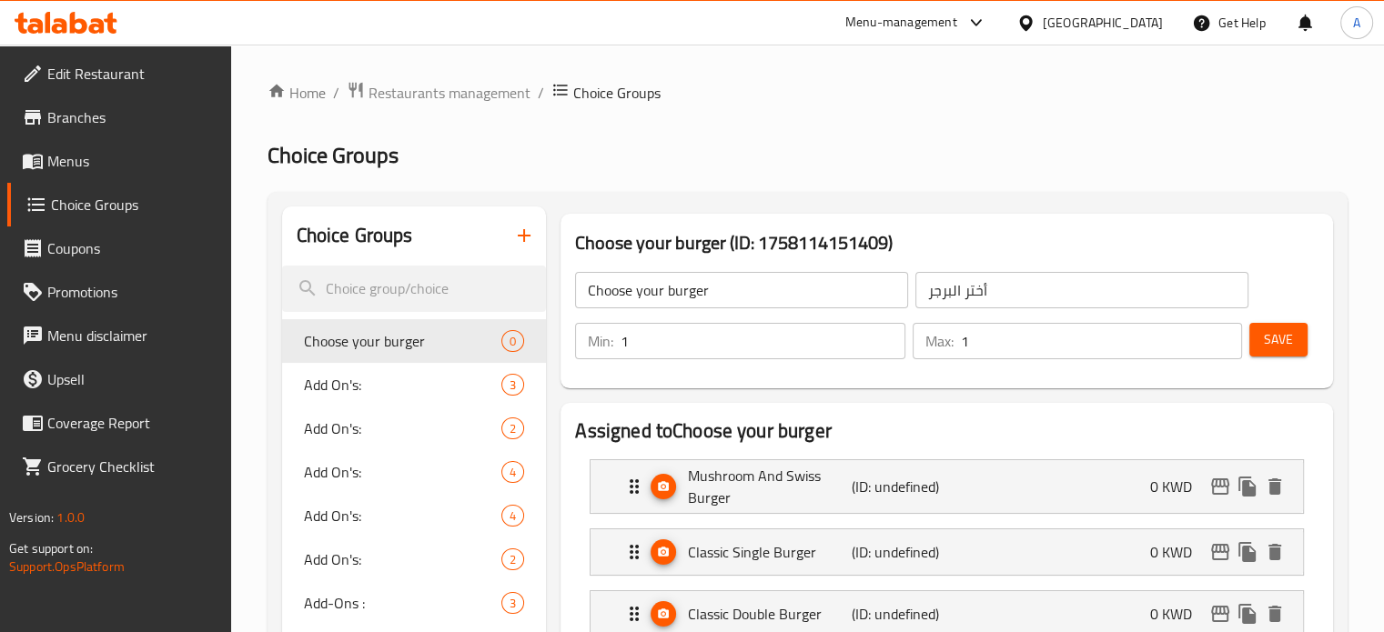
click at [1284, 350] on span "Save" at bounding box center [1278, 339] width 29 height 23
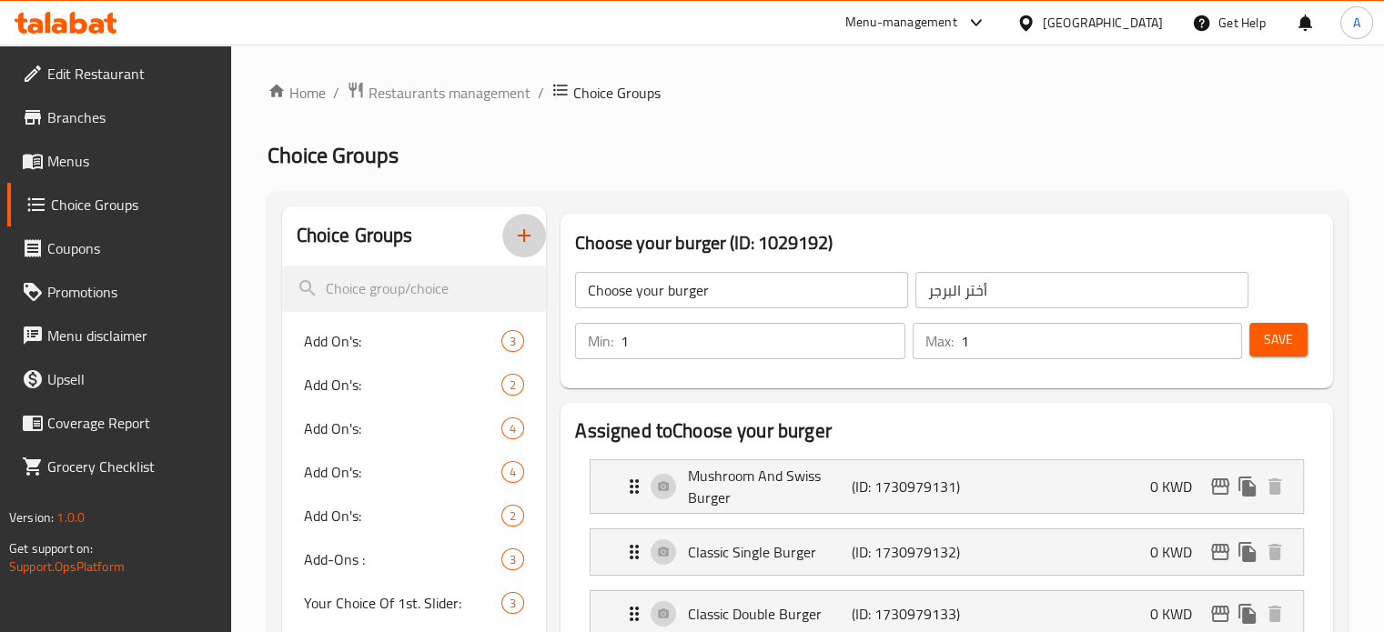
click at [526, 241] on icon "button" at bounding box center [524, 236] width 22 height 22
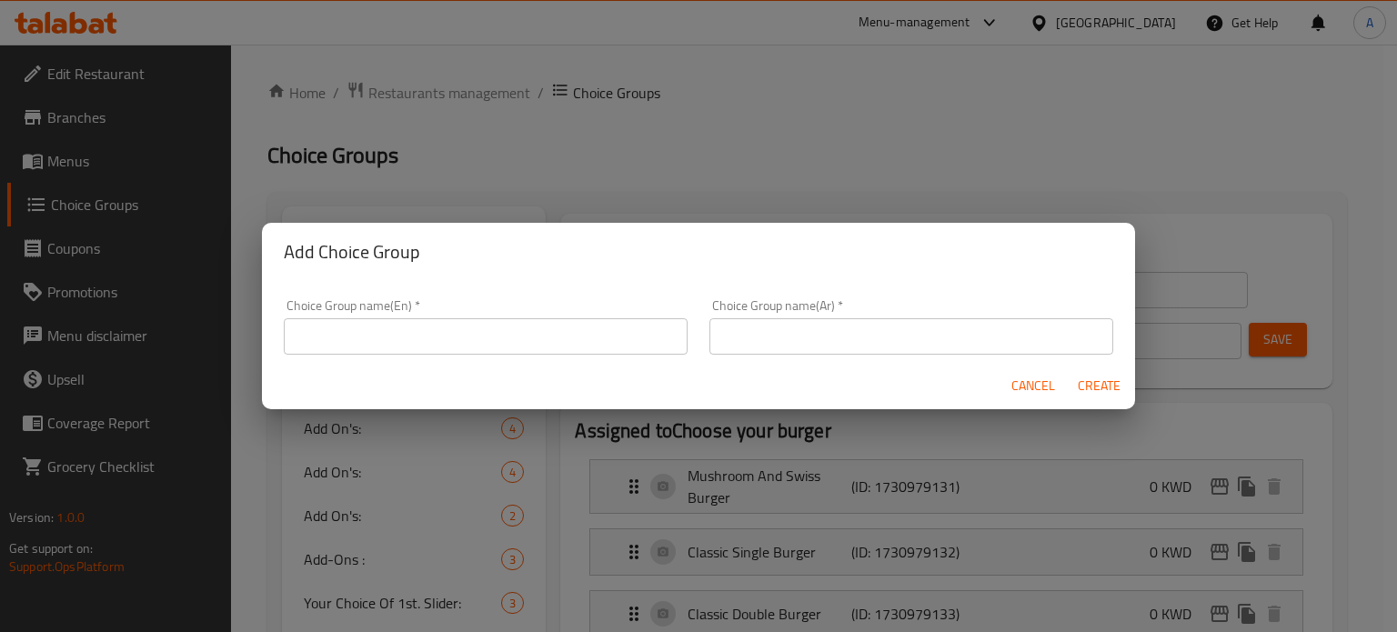
click at [568, 340] on input "text" at bounding box center [486, 336] width 404 height 36
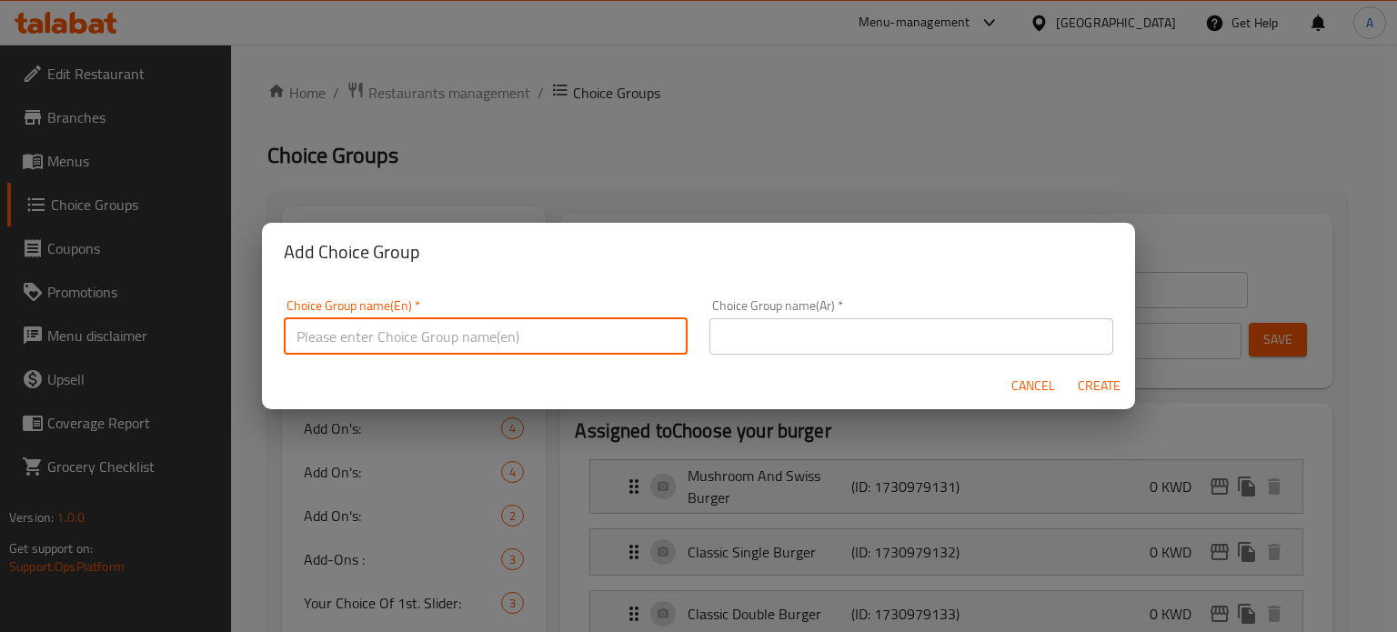
type input "Choose your burger"
click at [763, 332] on input "text" at bounding box center [912, 336] width 404 height 36
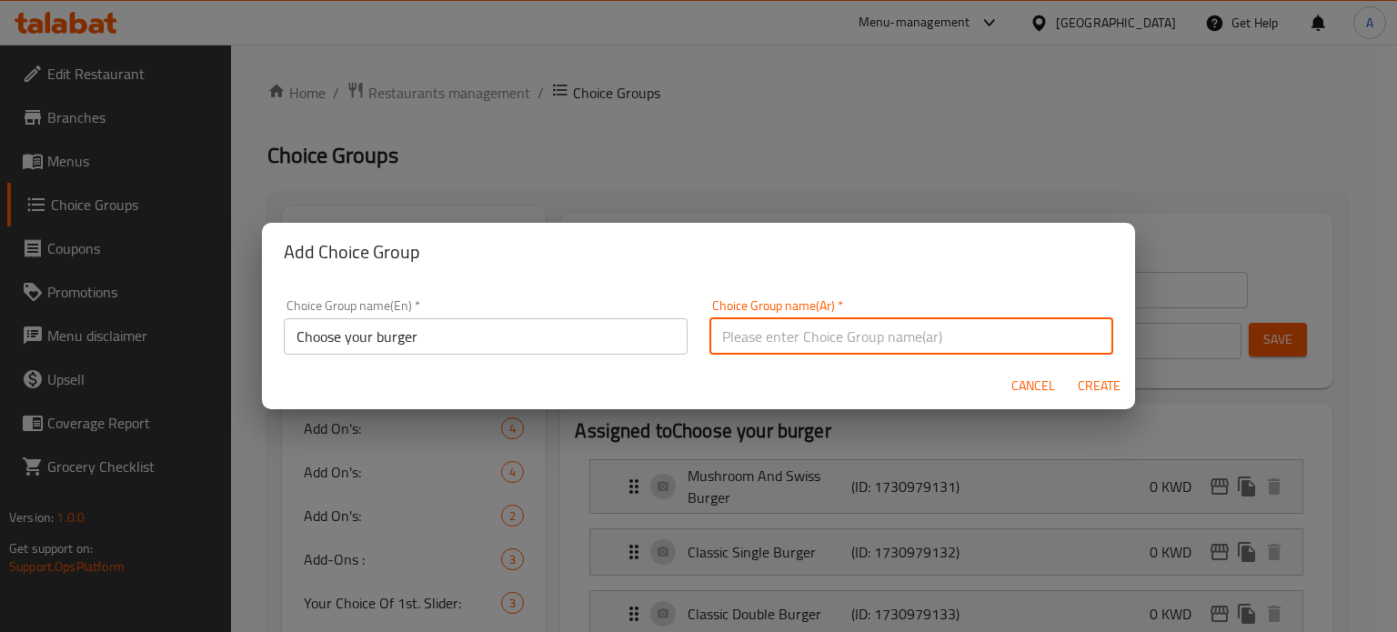
type input "أختر البرجر"
click at [1103, 385] on span "Create" at bounding box center [1099, 386] width 44 height 23
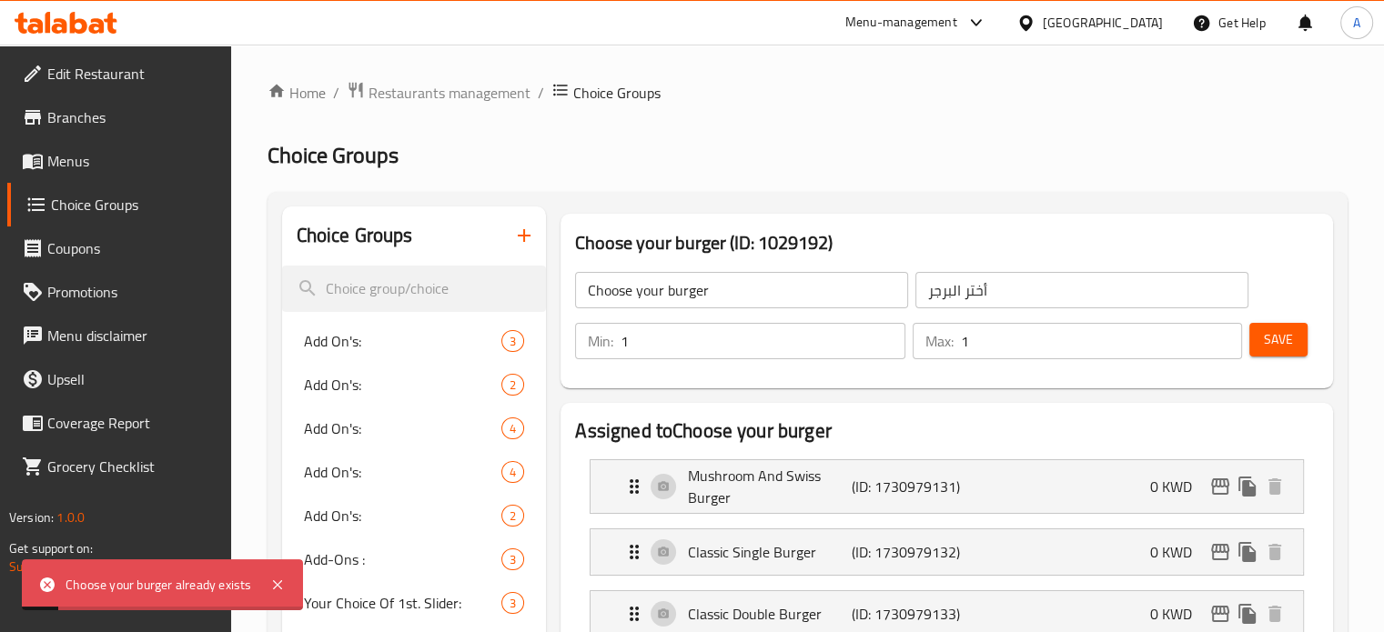
click at [760, 292] on input "Choose your burger" at bounding box center [741, 290] width 333 height 36
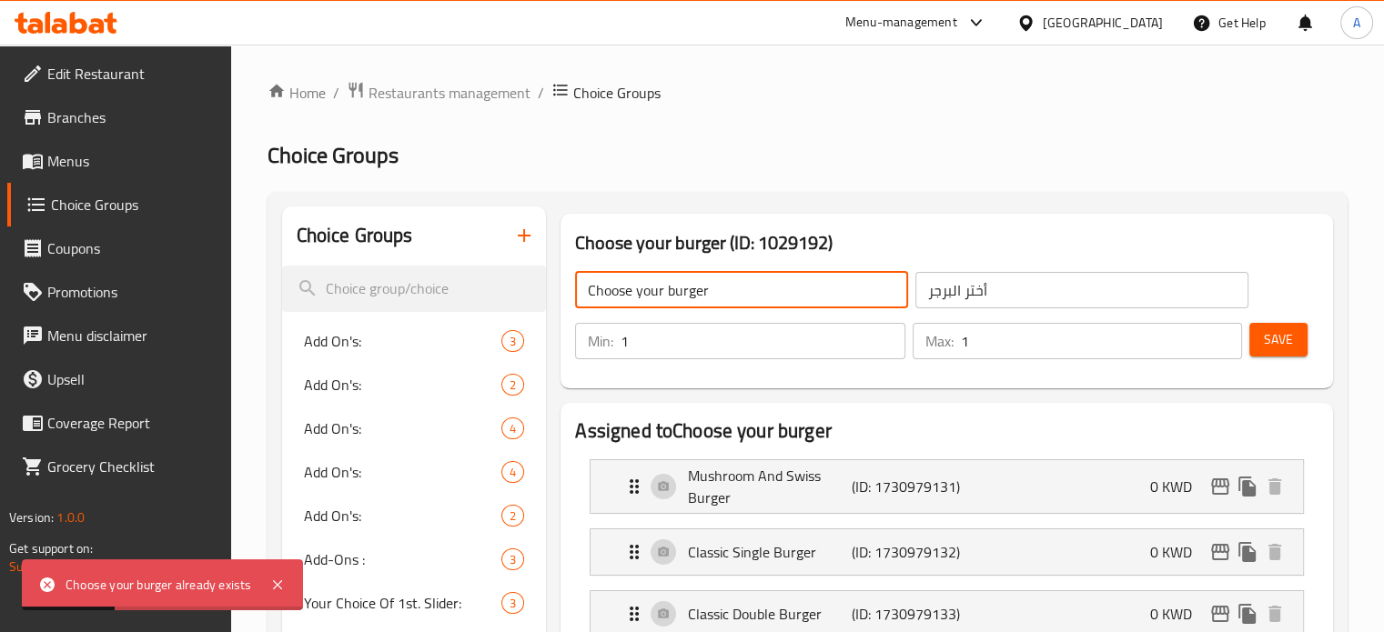
click at [515, 245] on icon "button" at bounding box center [524, 236] width 22 height 22
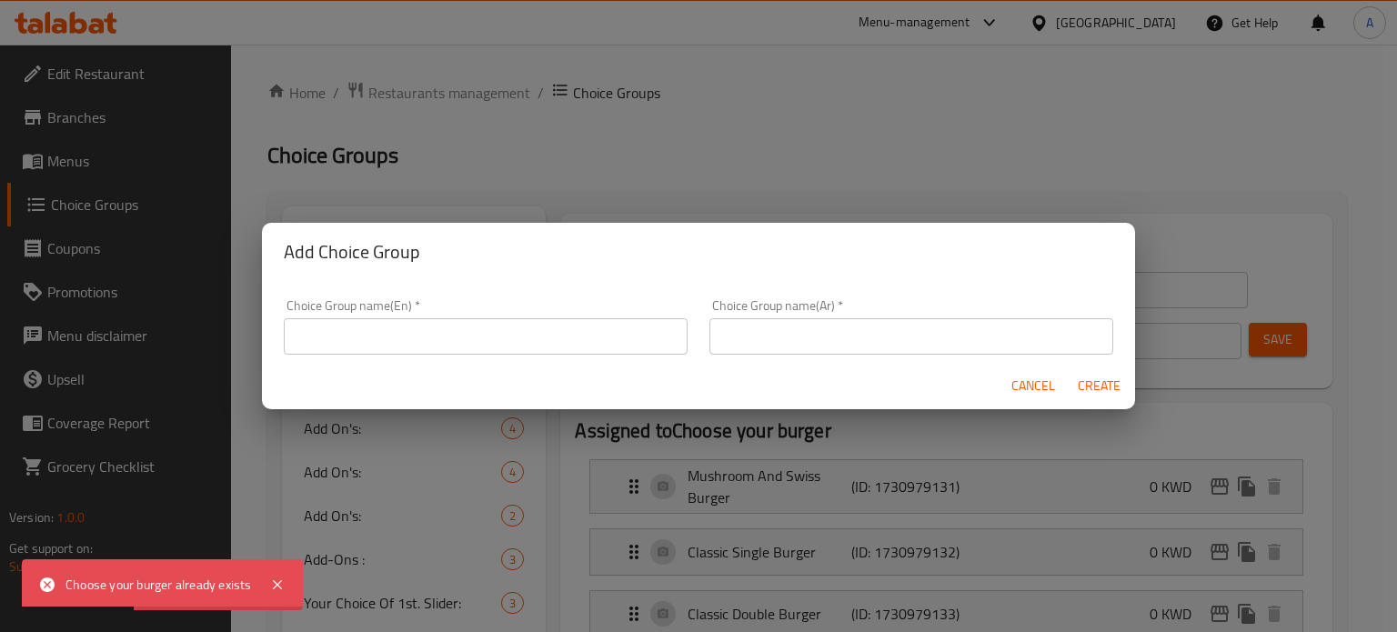
click at [582, 337] on input "text" at bounding box center [486, 336] width 404 height 36
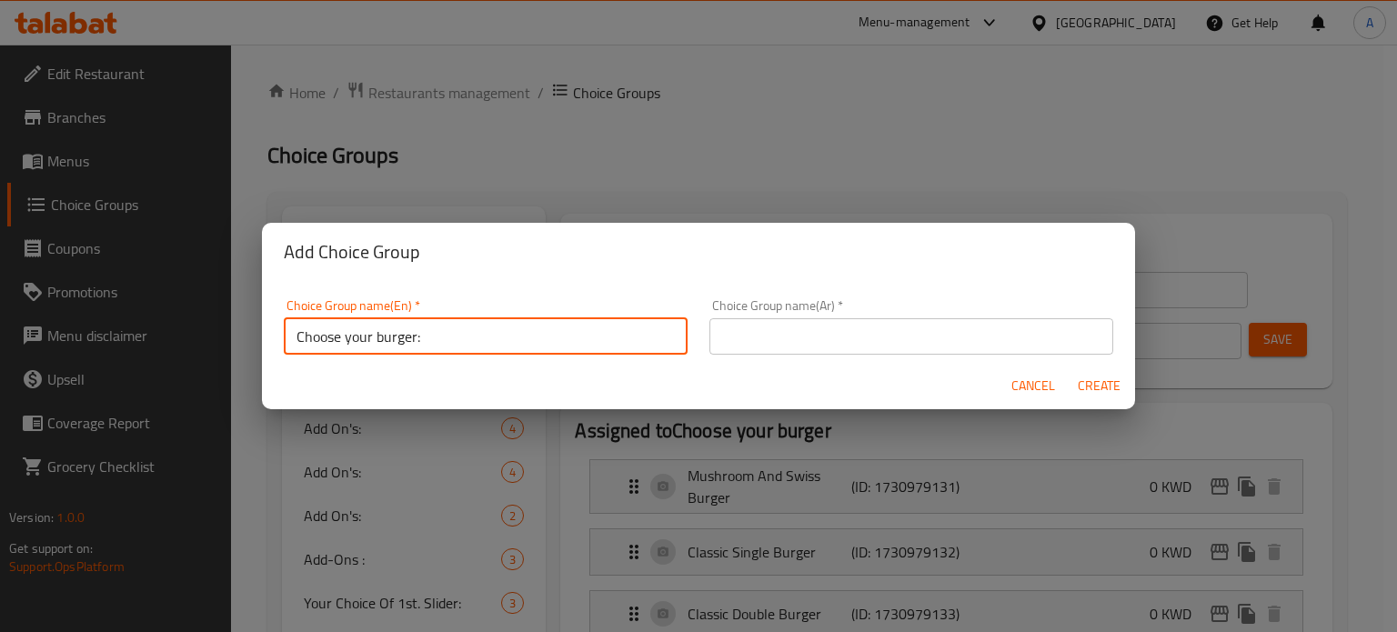
type input "Choose your burger:"
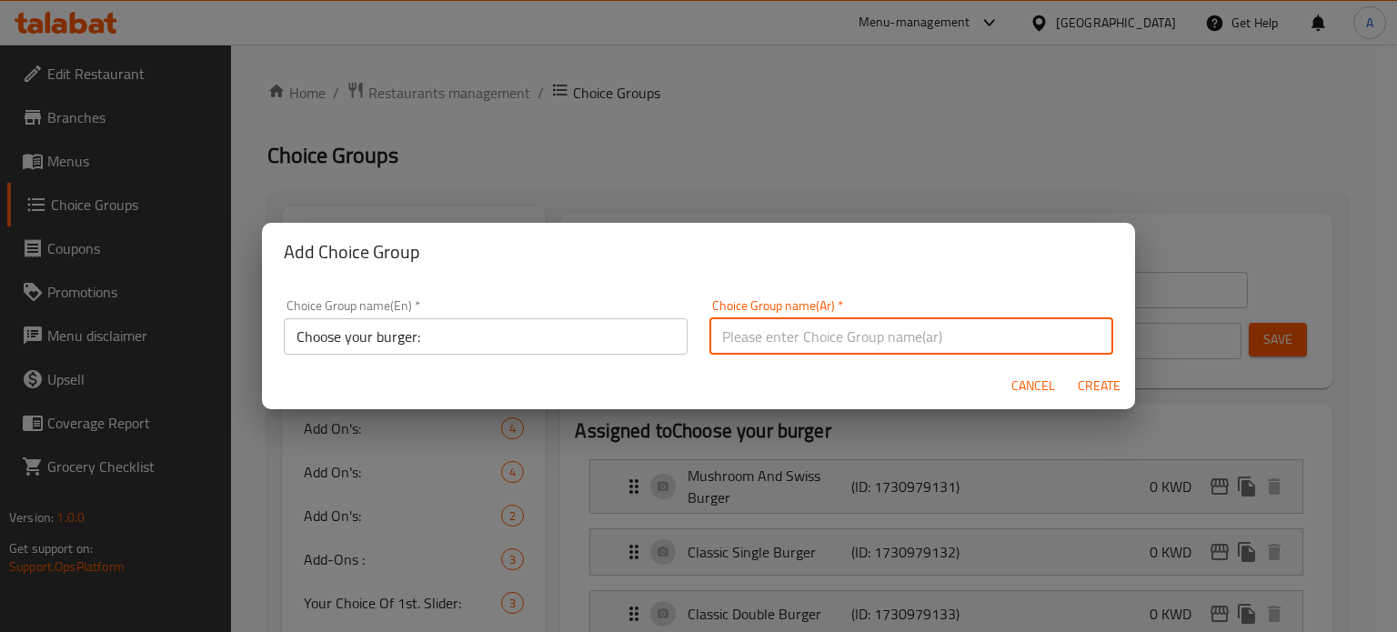
click at [793, 335] on input "text" at bounding box center [912, 336] width 404 height 36
type input "أختر البرجر:"
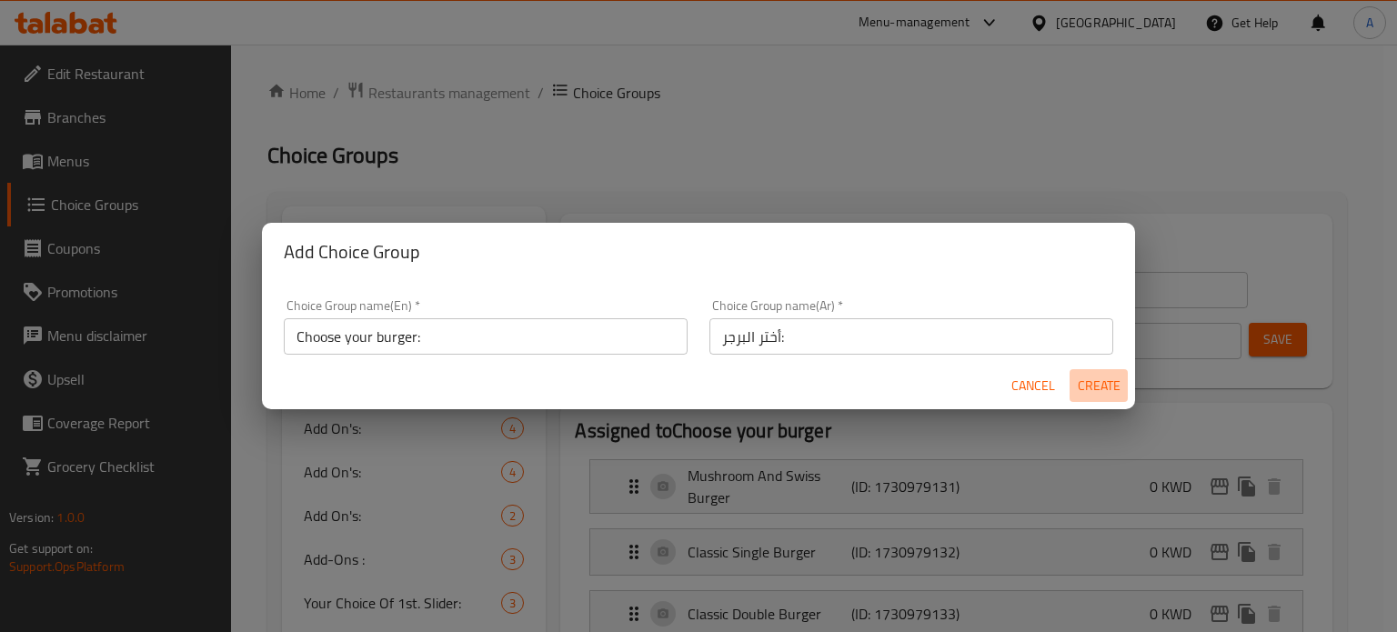
click at [1090, 385] on span "Create" at bounding box center [1099, 386] width 44 height 23
type input "Choose your burger:"
type input "أختر البرجر:"
type input "0"
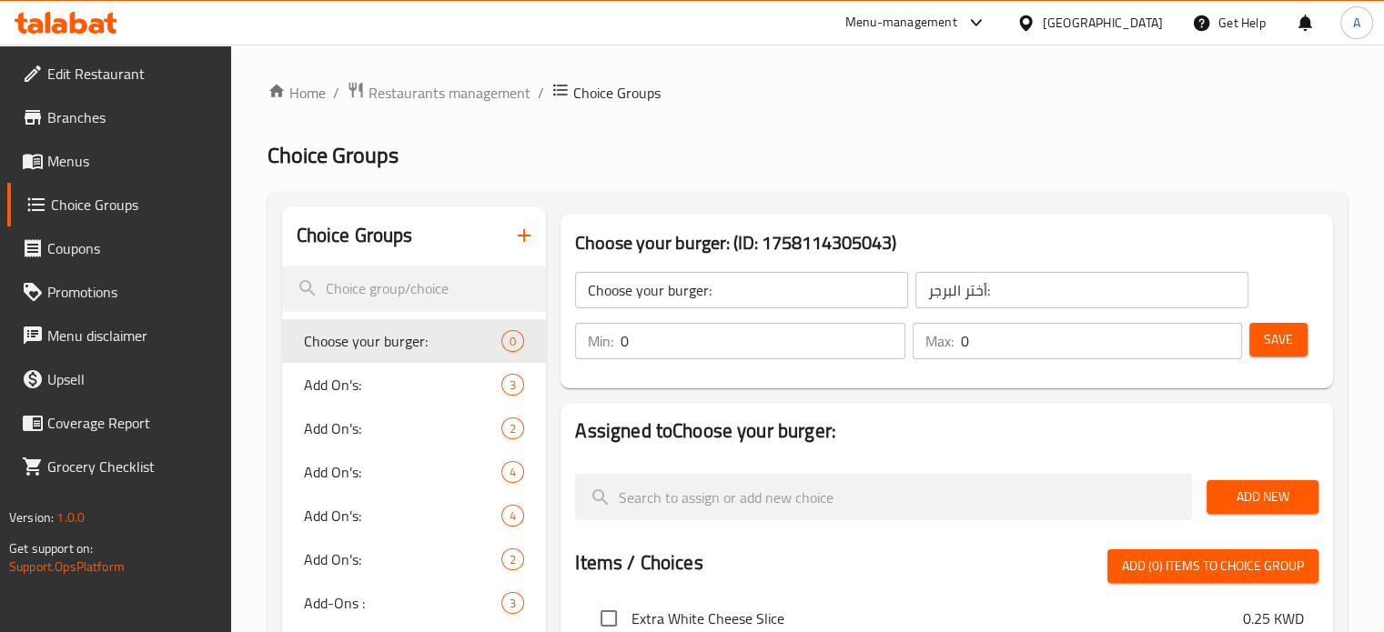
click at [735, 342] on input "0" at bounding box center [762, 341] width 284 height 36
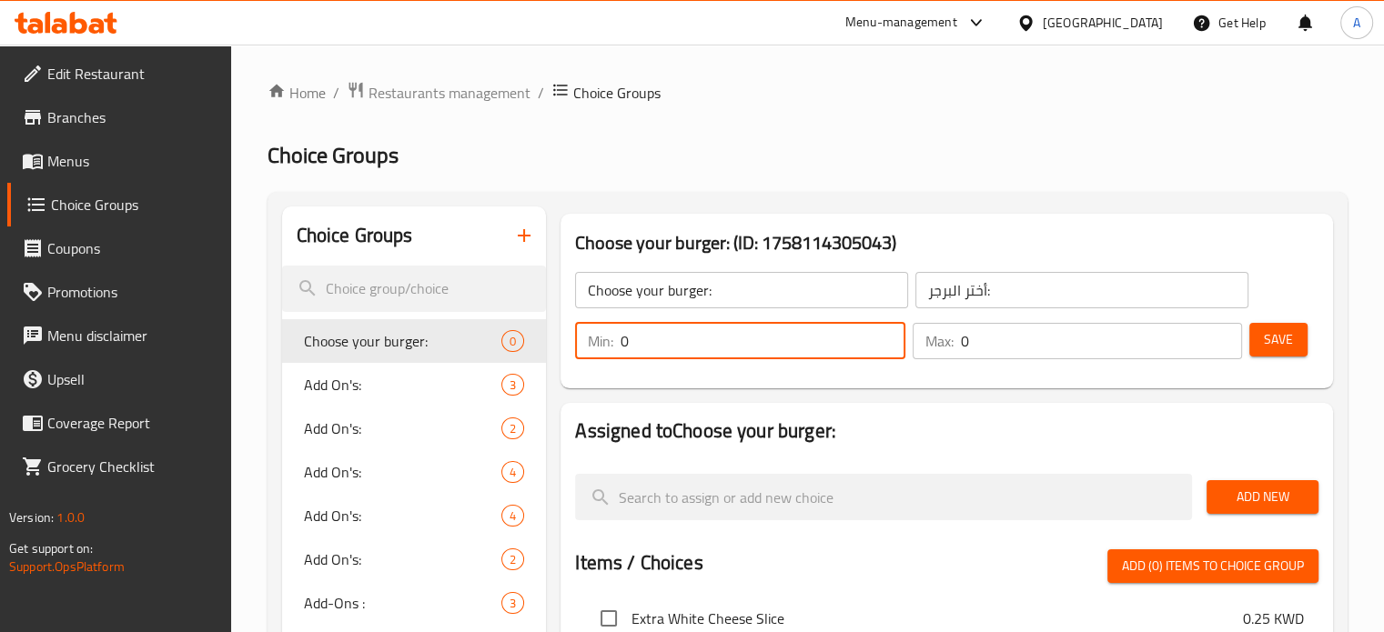
click at [735, 342] on input "0" at bounding box center [762, 341] width 284 height 36
type input "1"
click at [1022, 351] on input "0" at bounding box center [1101, 341] width 281 height 36
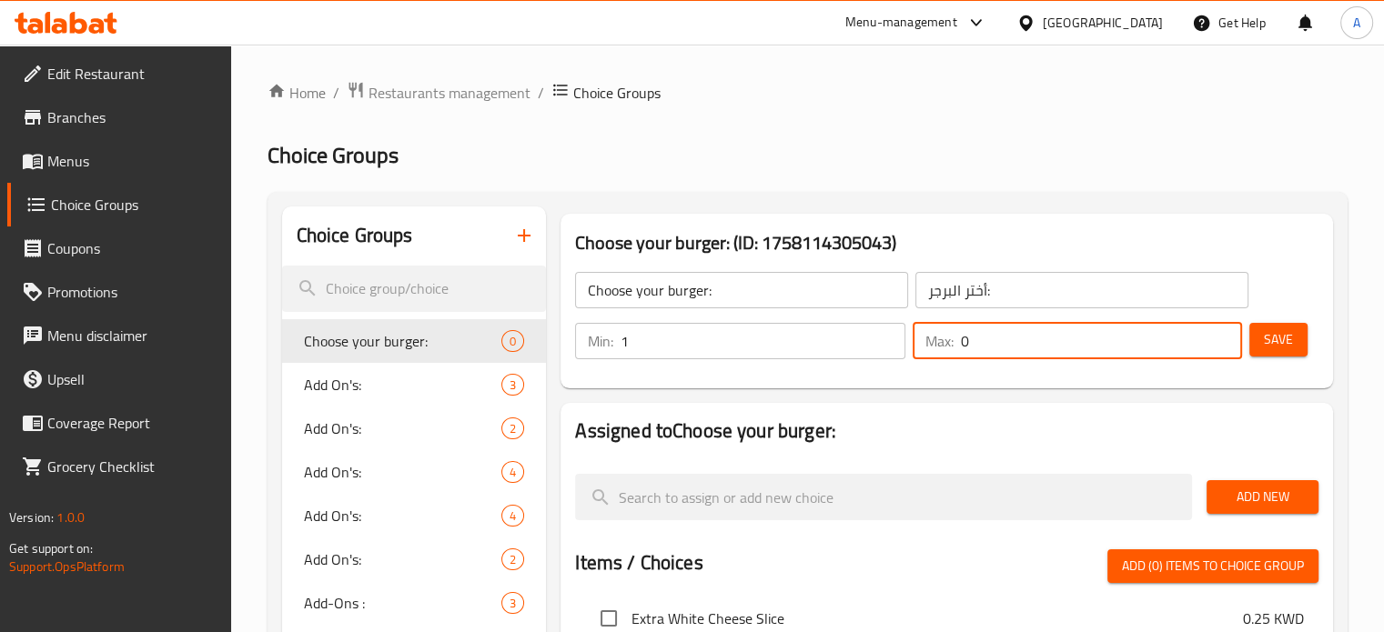
click at [1022, 351] on input "0" at bounding box center [1101, 341] width 281 height 36
type input "1"
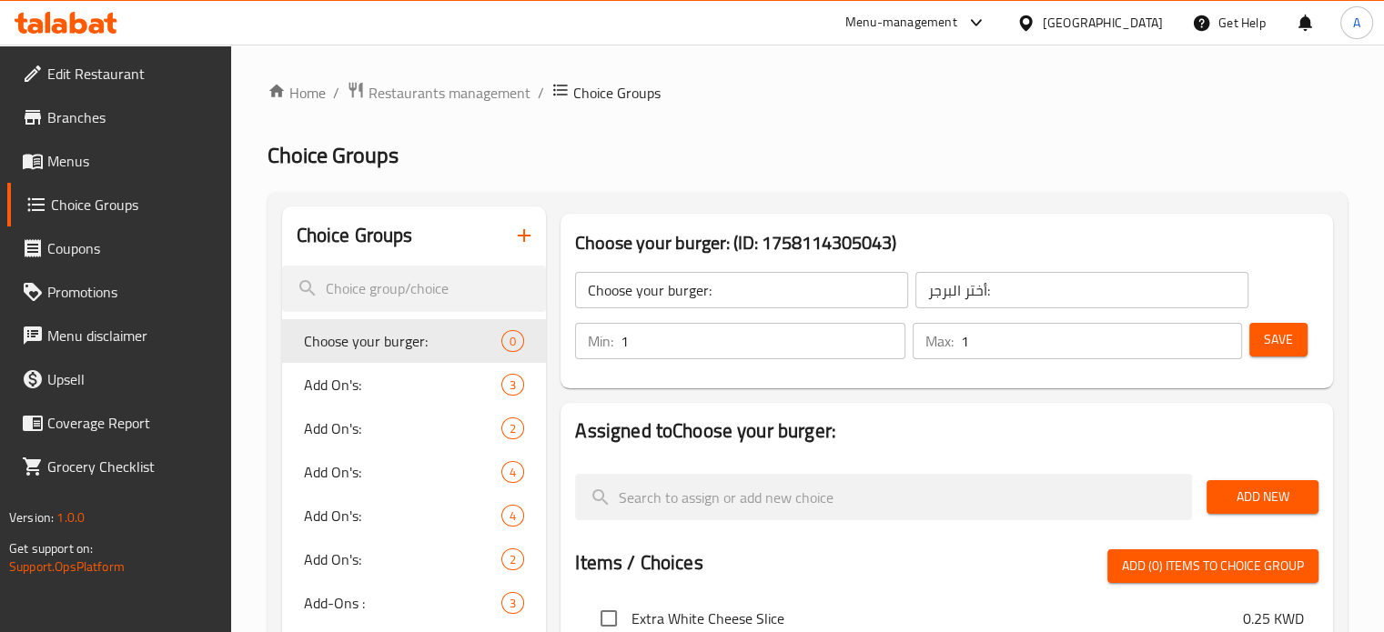
click at [80, 28] on icon at bounding box center [66, 23] width 103 height 22
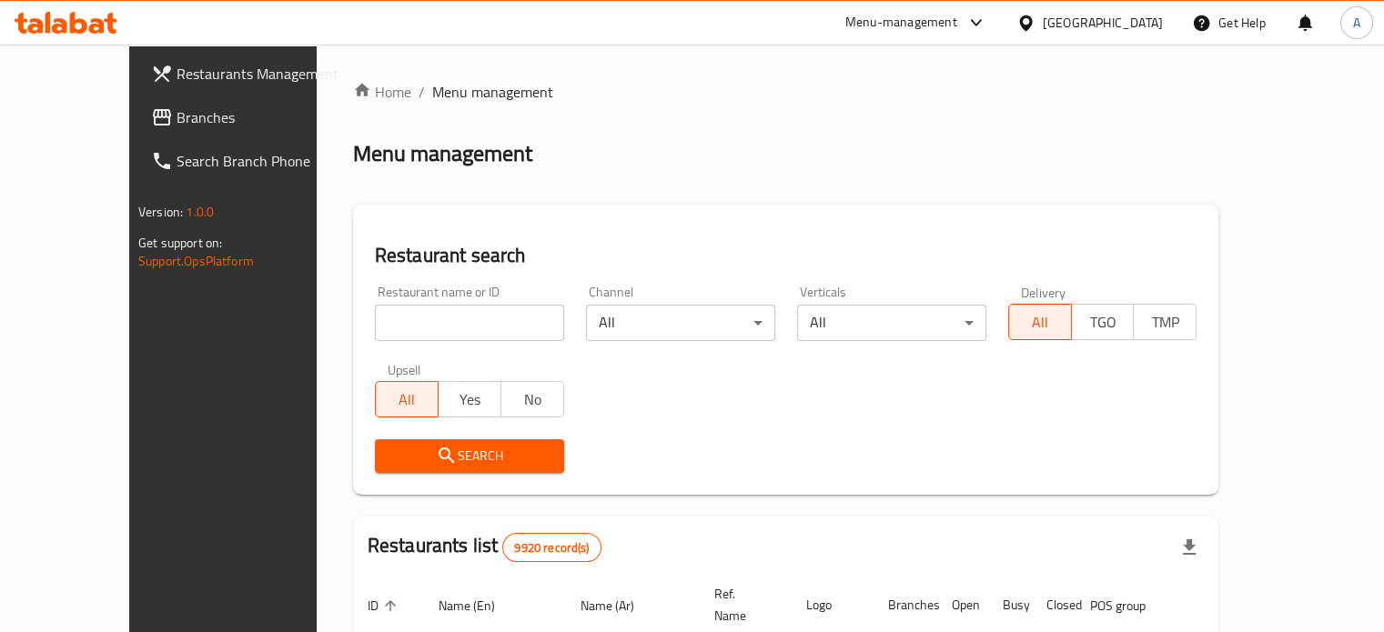
click at [398, 320] on input "search" at bounding box center [469, 323] width 189 height 36
type input "س"
click button "Search" at bounding box center [469, 456] width 189 height 34
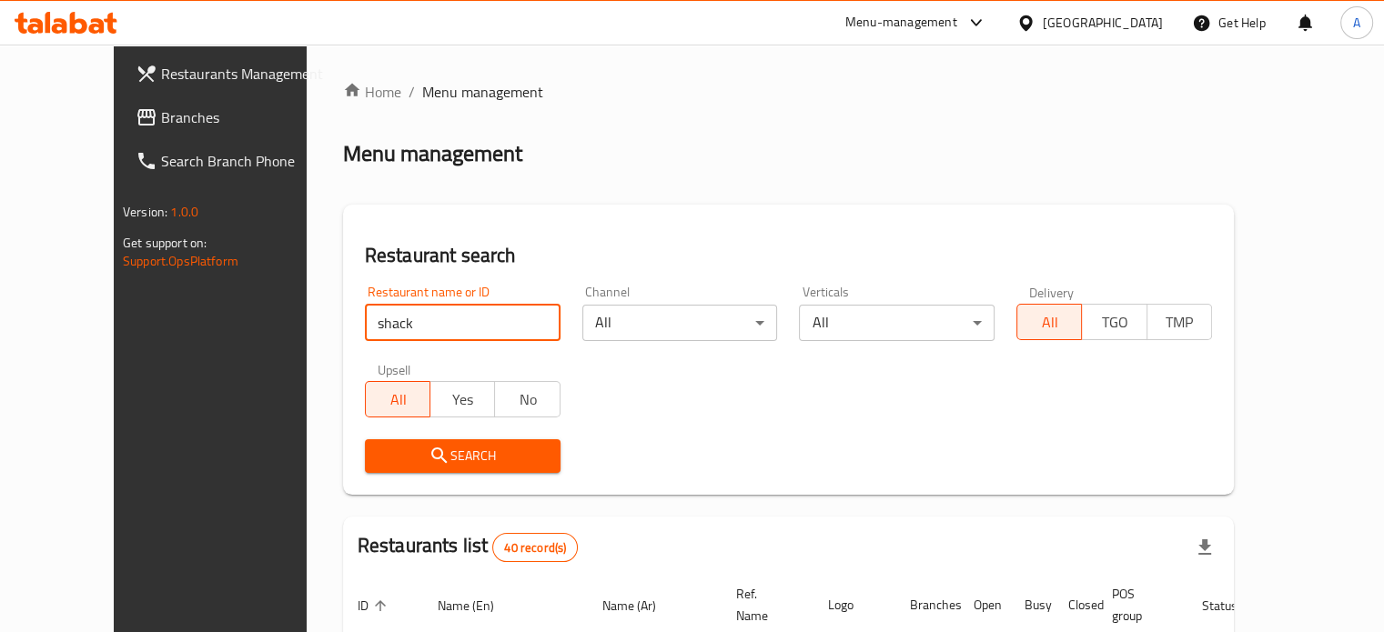
type input "shack"
click button "Search" at bounding box center [463, 456] width 196 height 34
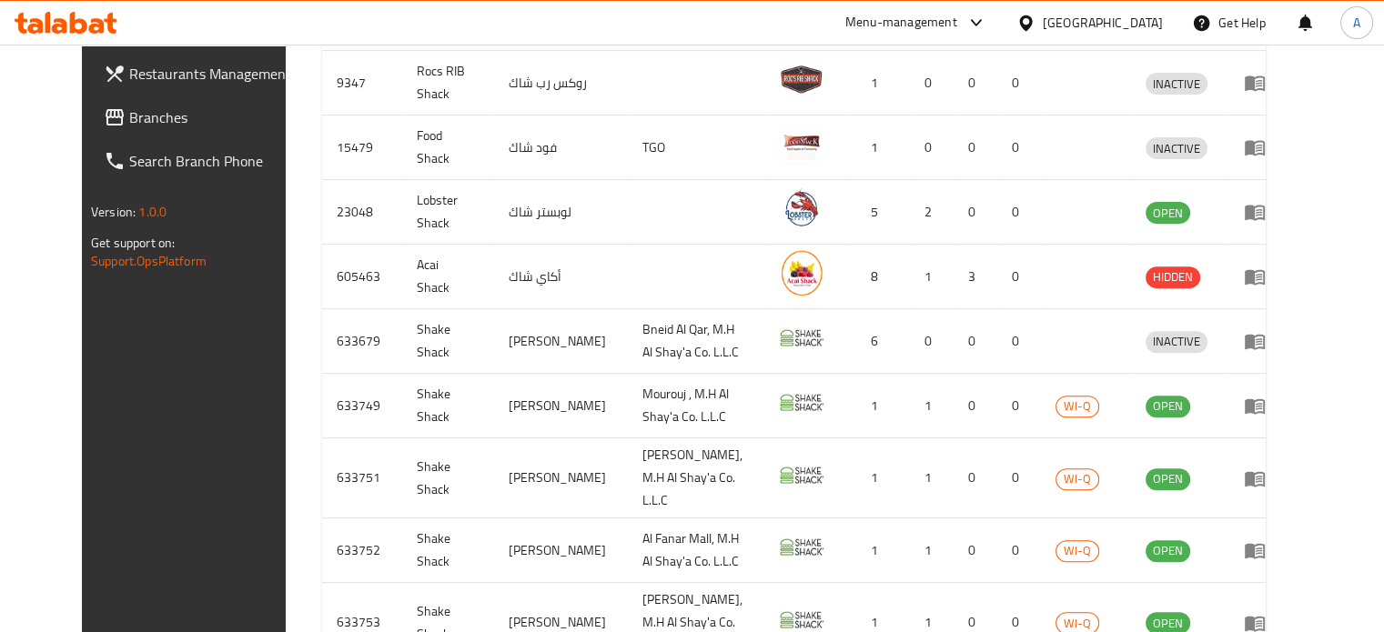
scroll to position [738, 0]
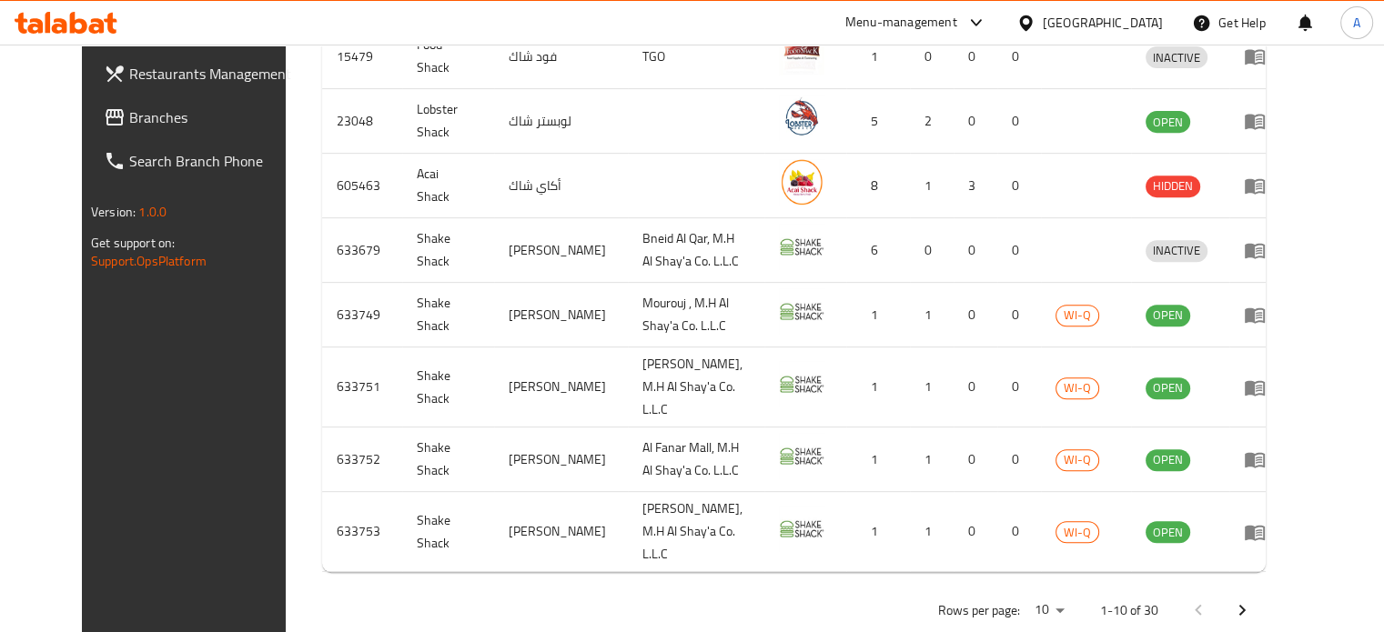
click at [1253, 599] on icon "Next page" at bounding box center [1242, 610] width 22 height 22
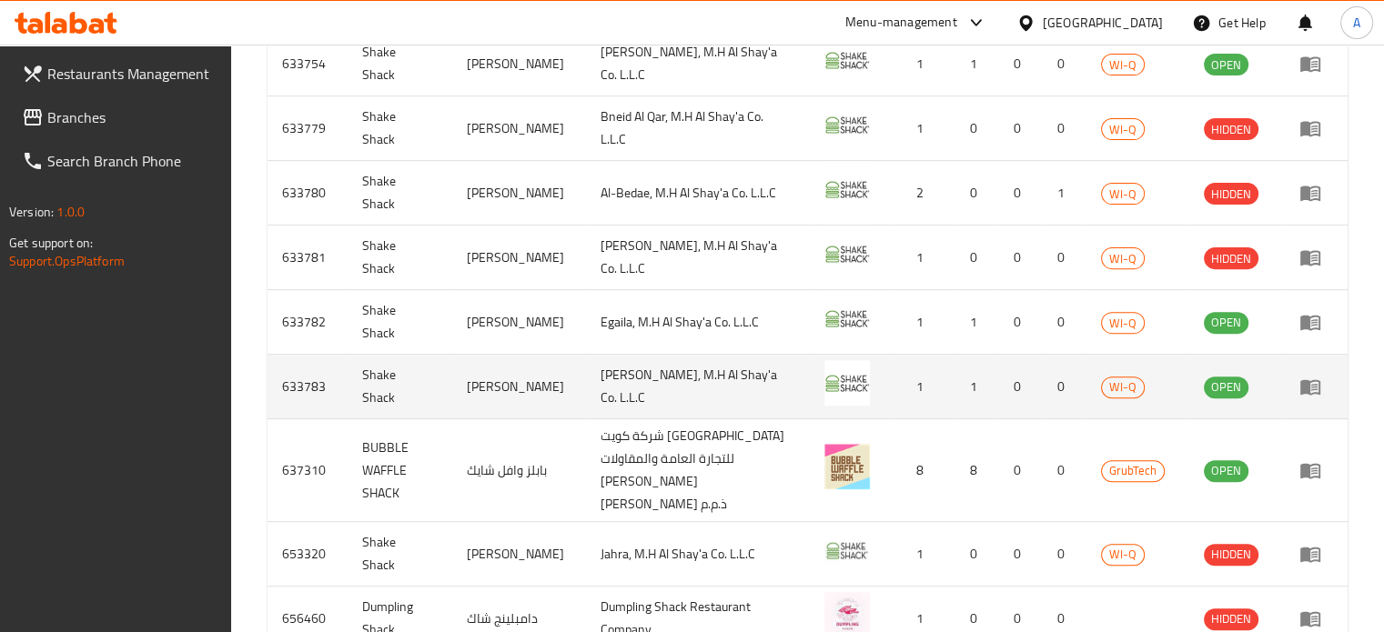
scroll to position [753, 0]
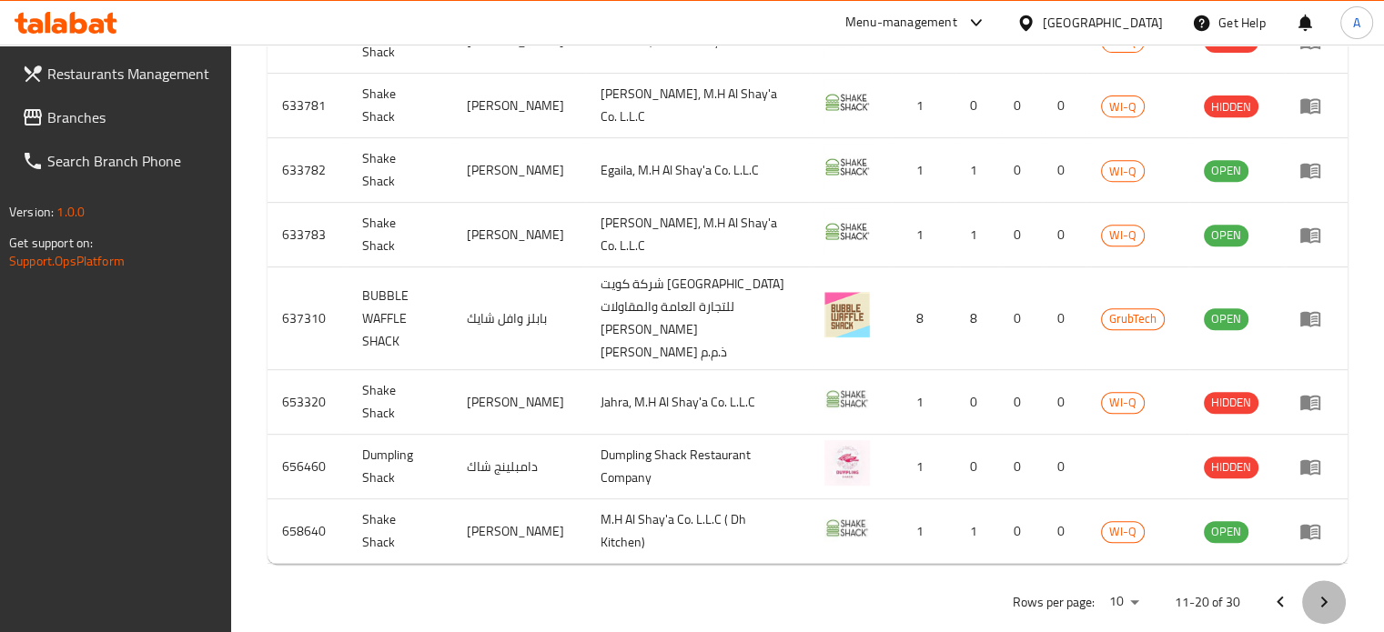
click at [1326, 591] on icon "Next page" at bounding box center [1324, 602] width 22 height 22
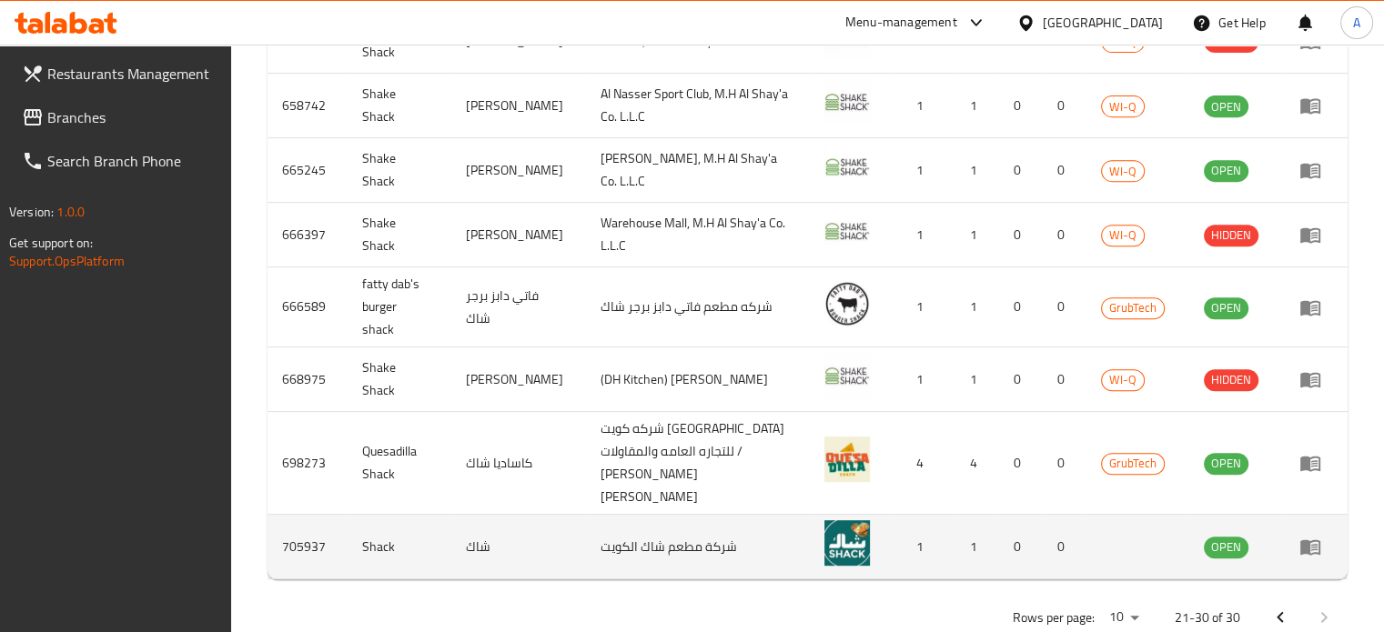
click at [1309, 540] on icon "enhanced table" at bounding box center [1310, 547] width 20 height 15
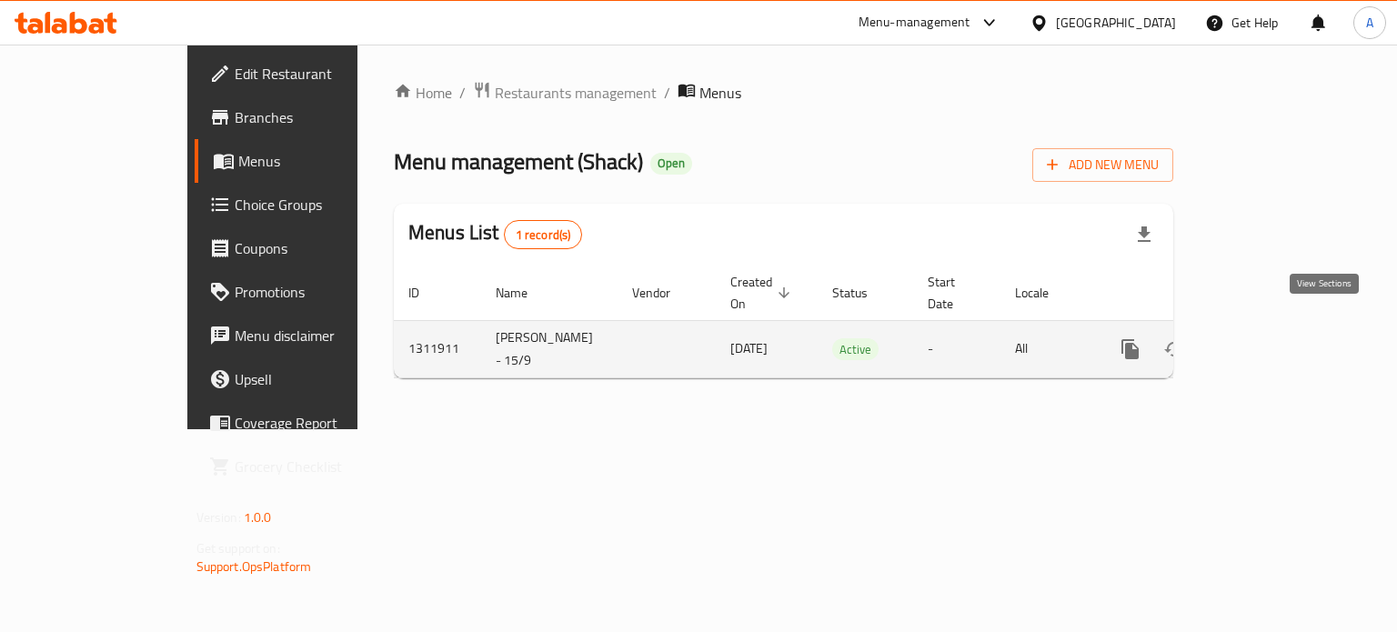
click at [1273, 338] on icon "enhanced table" at bounding box center [1262, 349] width 22 height 22
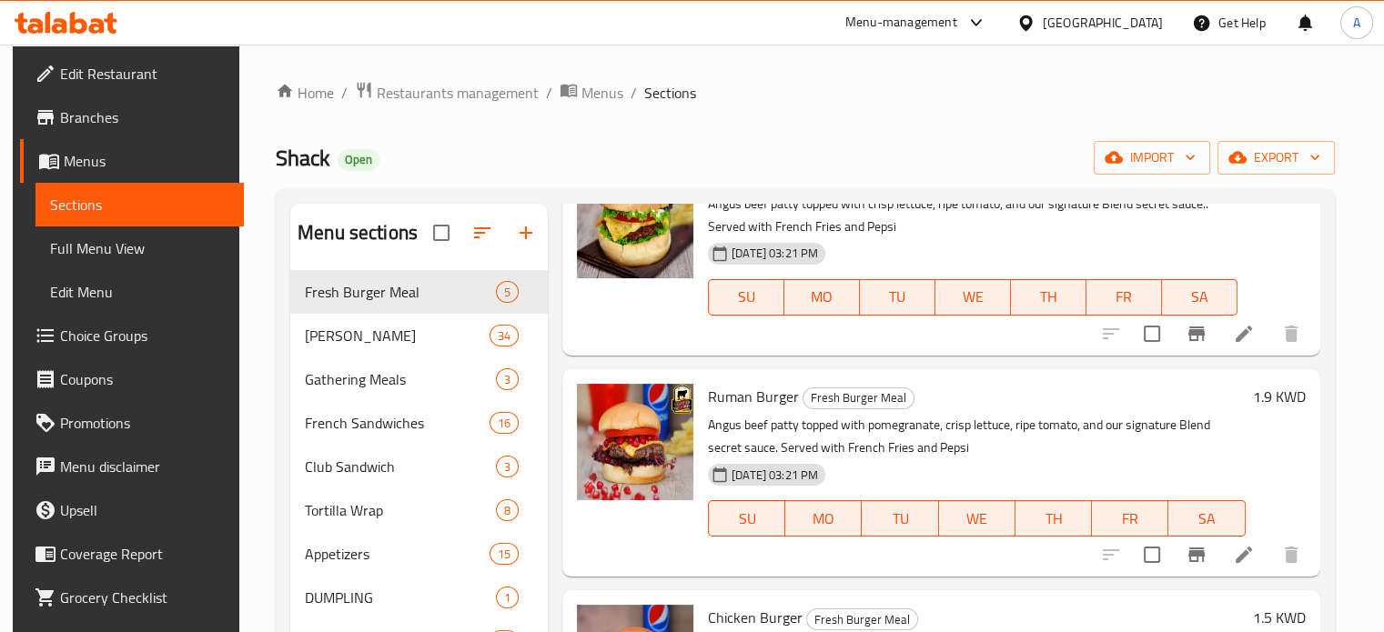
click at [75, 14] on icon at bounding box center [78, 23] width 17 height 22
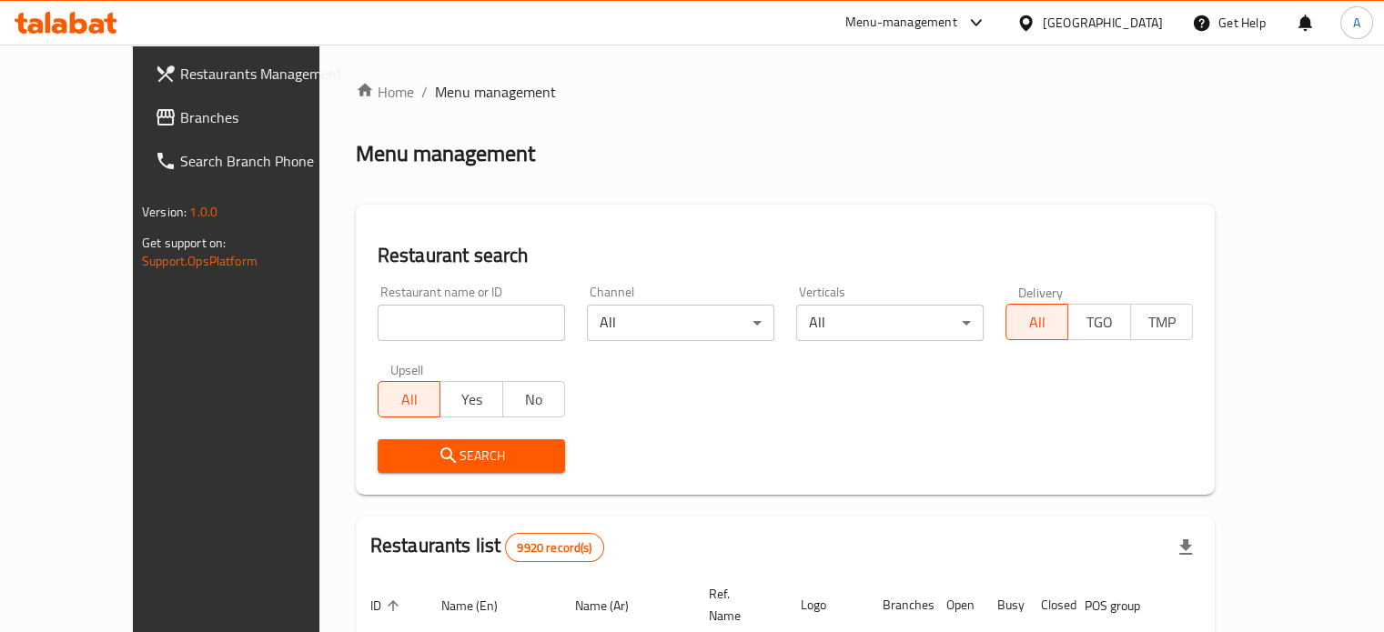
click at [429, 312] on input "search" at bounding box center [471, 323] width 187 height 36
type input "[DEMOGRAPHIC_DATA] a boo"
click button "Search" at bounding box center [471, 456] width 187 height 34
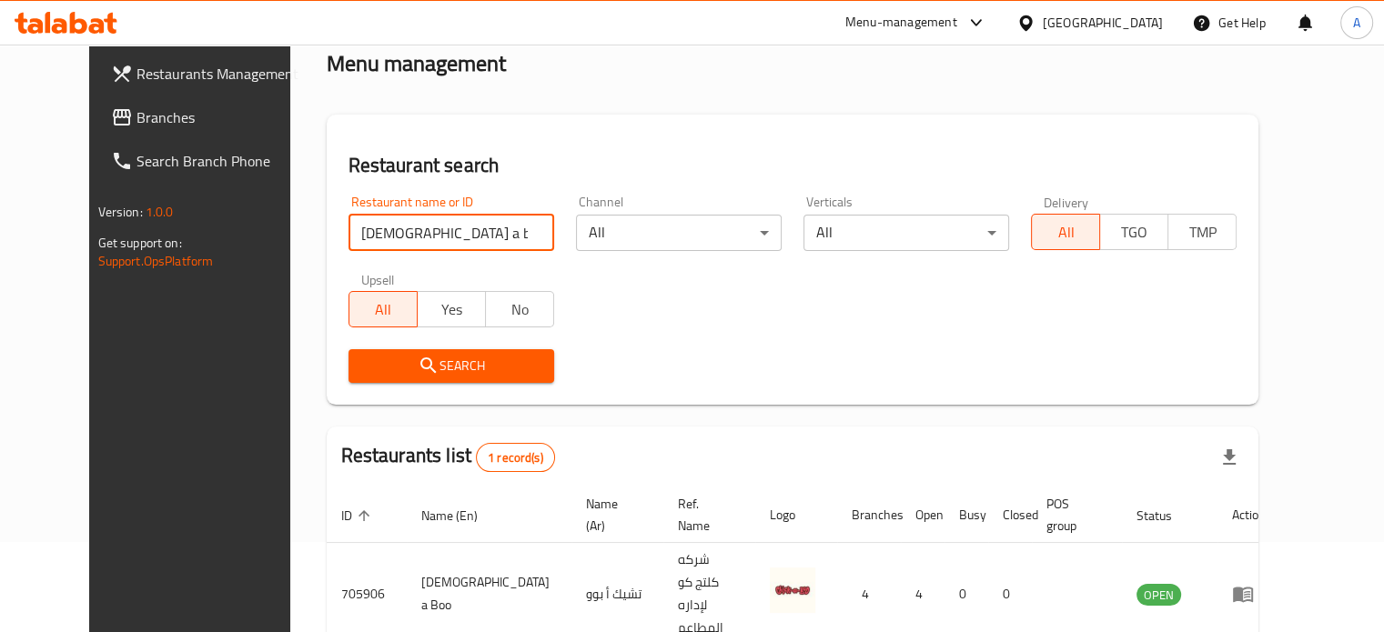
scroll to position [142, 0]
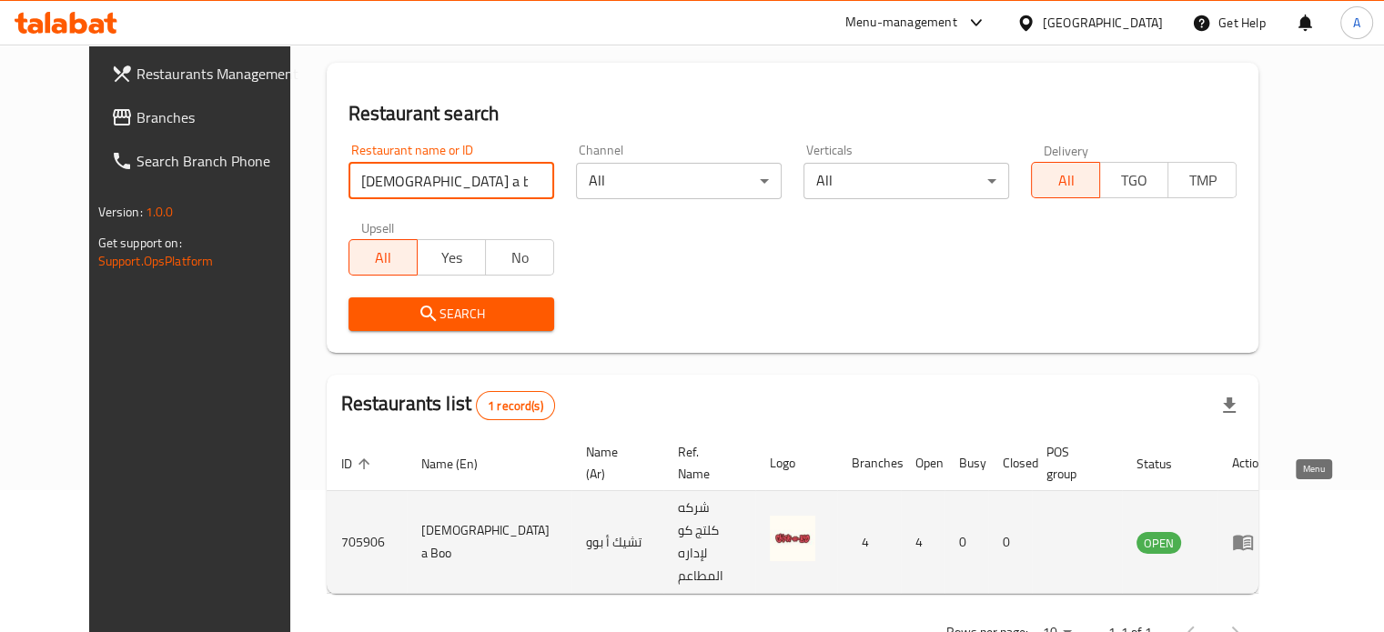
click at [1253, 536] on icon "enhanced table" at bounding box center [1243, 543] width 20 height 15
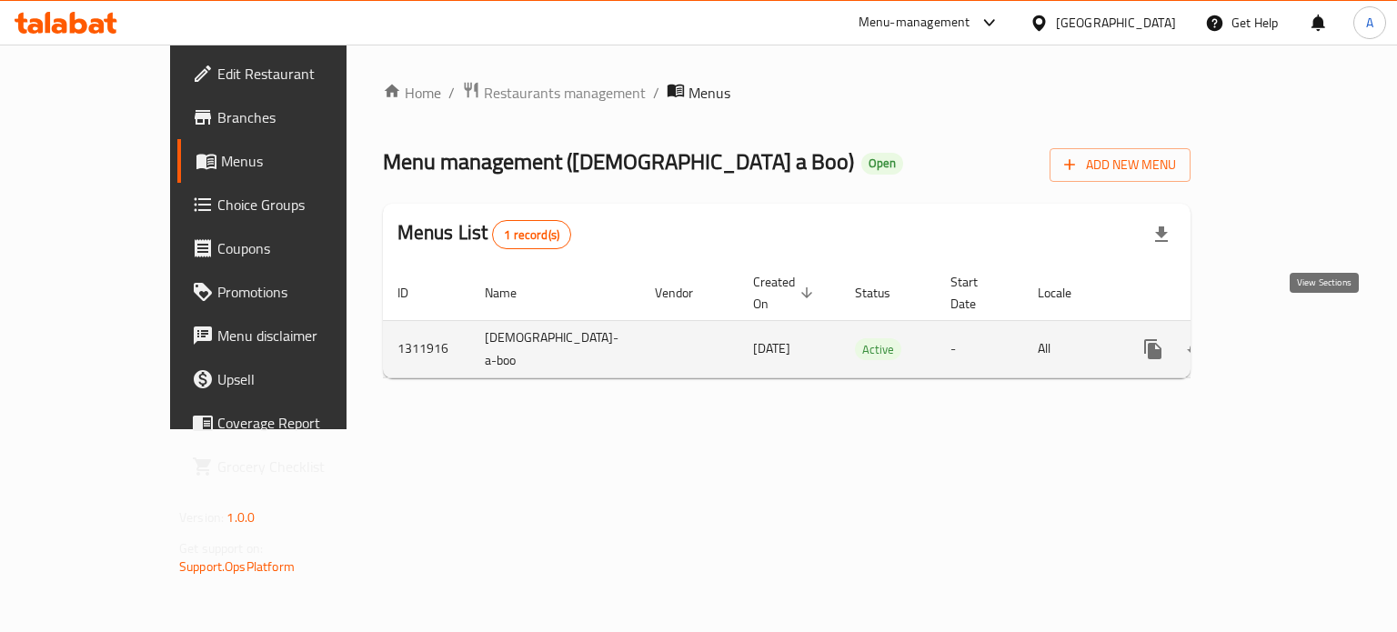
click at [1295, 338] on icon "enhanced table" at bounding box center [1285, 349] width 22 height 22
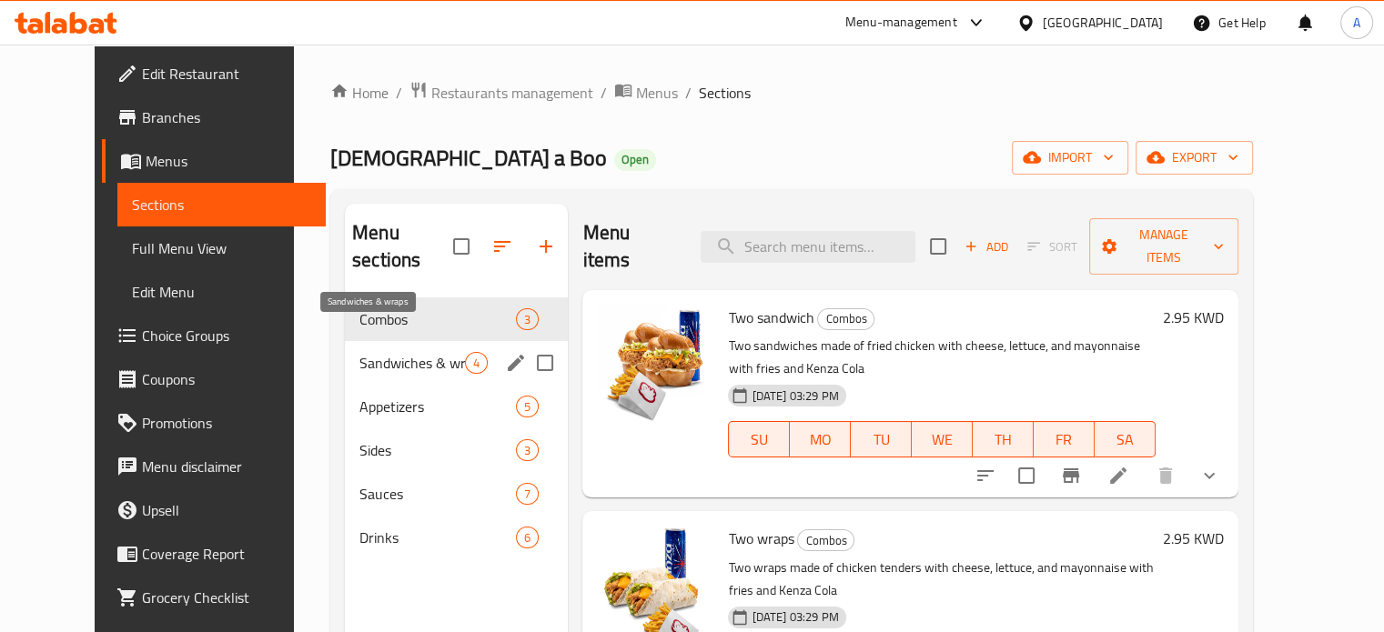
click at [381, 352] on span "Sandwiches & wraps" at bounding box center [412, 363] width 106 height 22
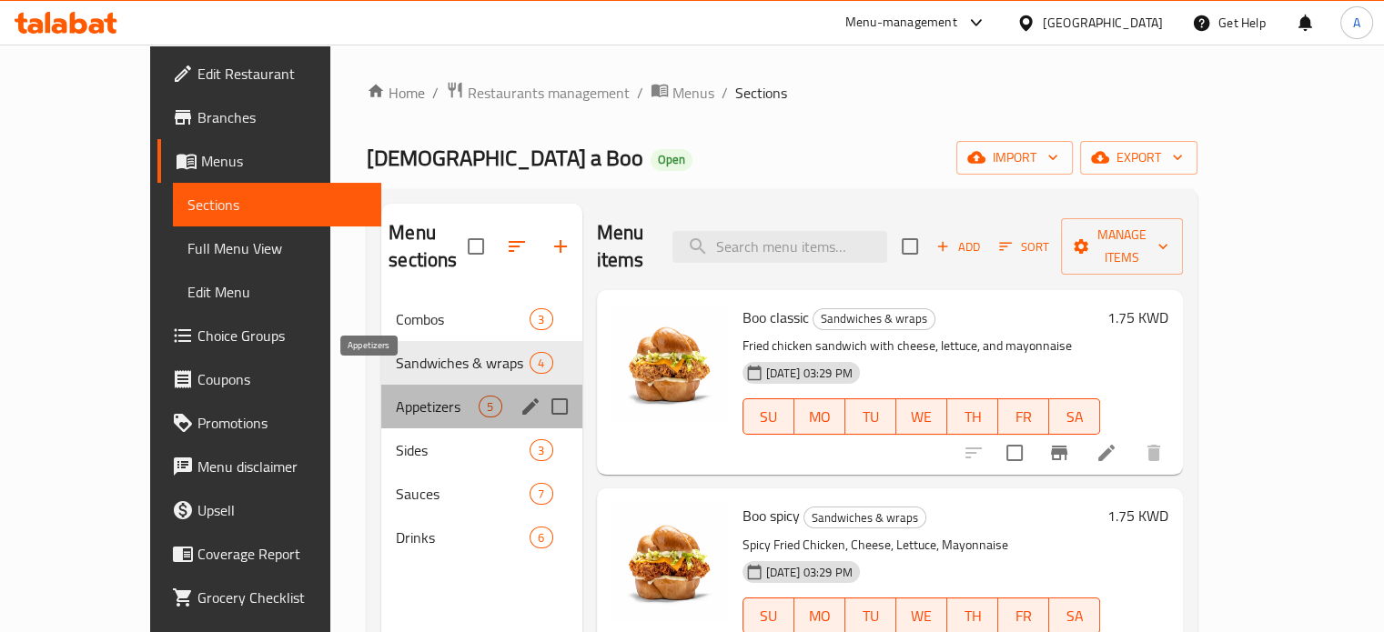
click at [396, 396] on span "Appetizers" at bounding box center [437, 407] width 83 height 22
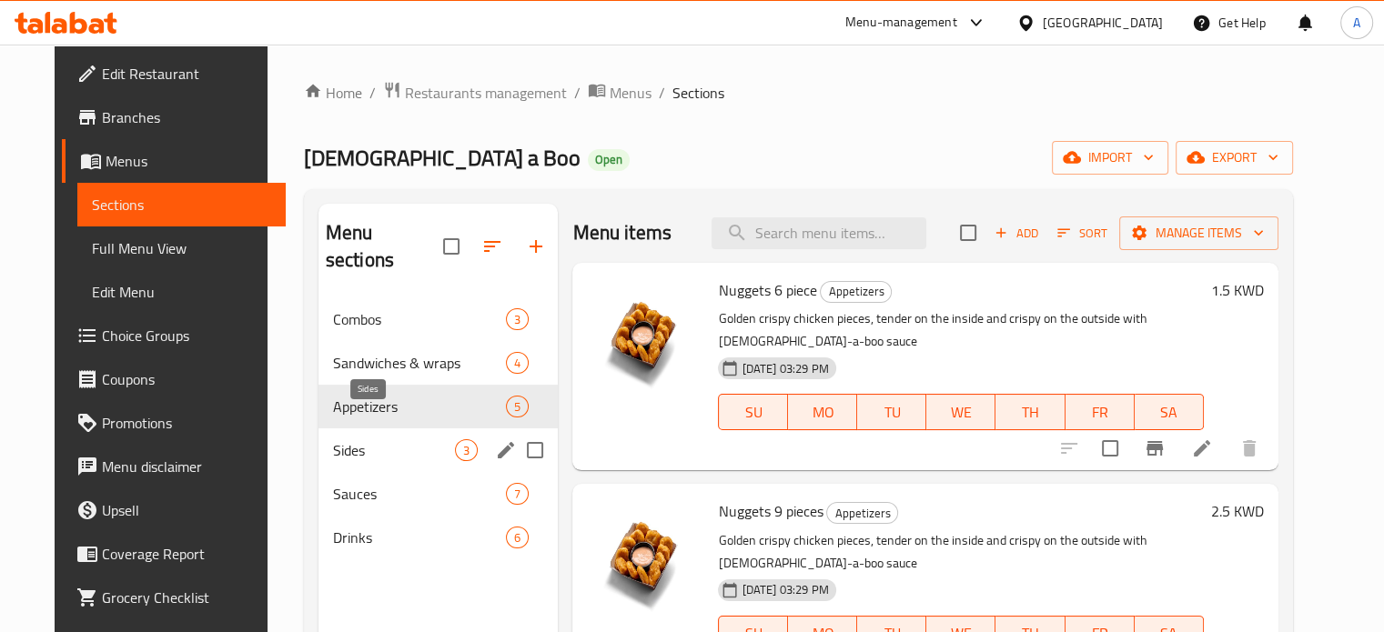
click at [356, 439] on span "Sides" at bounding box center [394, 450] width 123 height 22
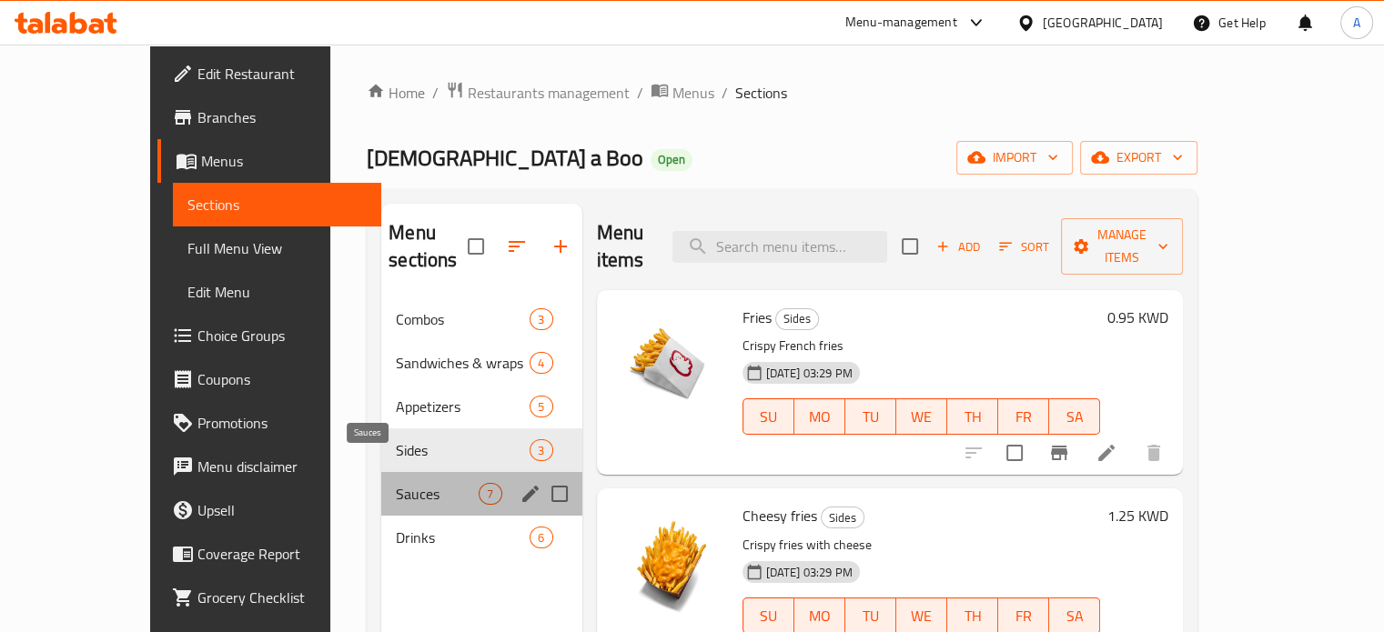
click at [396, 483] on span "Sauces" at bounding box center [437, 494] width 83 height 22
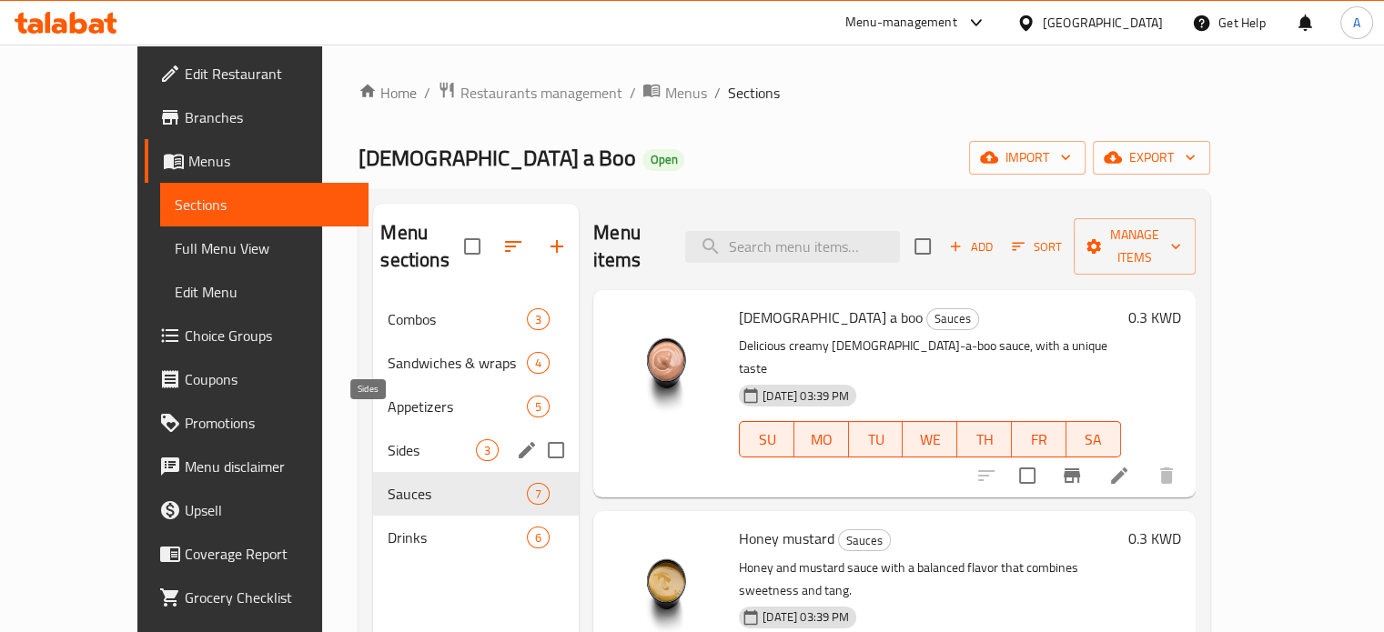
click at [388, 439] on span "Sides" at bounding box center [432, 450] width 88 height 22
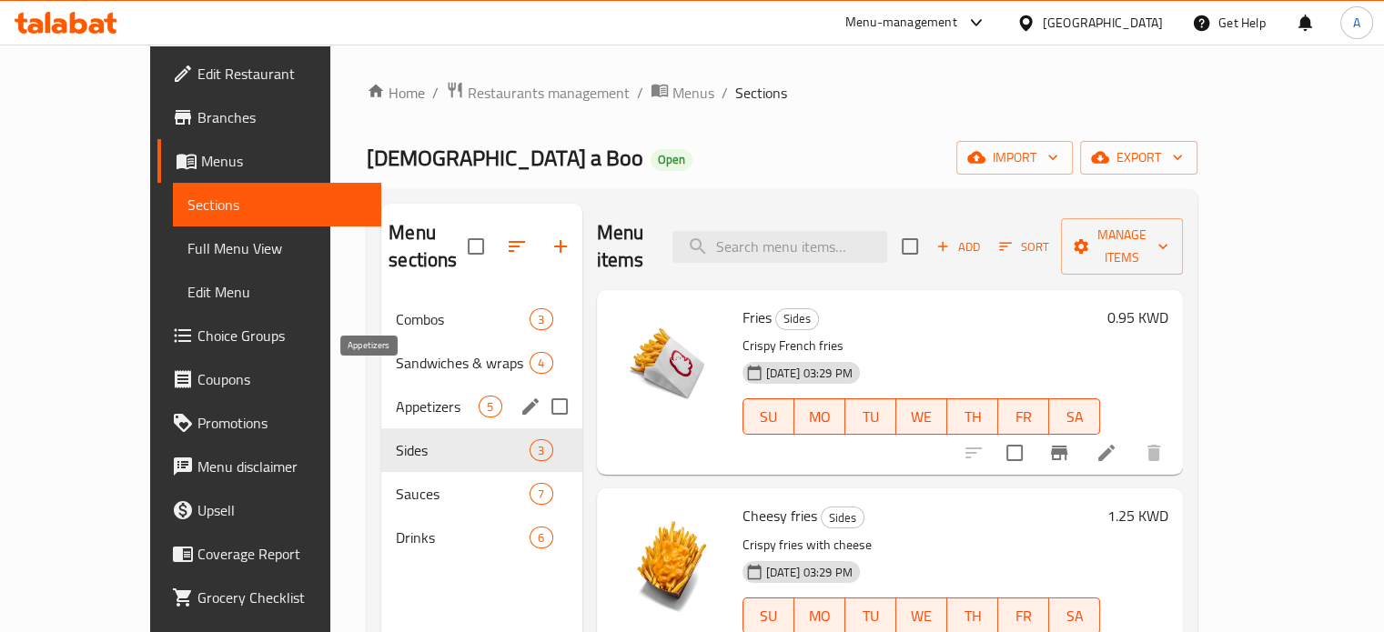
click at [396, 396] on span "Appetizers" at bounding box center [437, 407] width 83 height 22
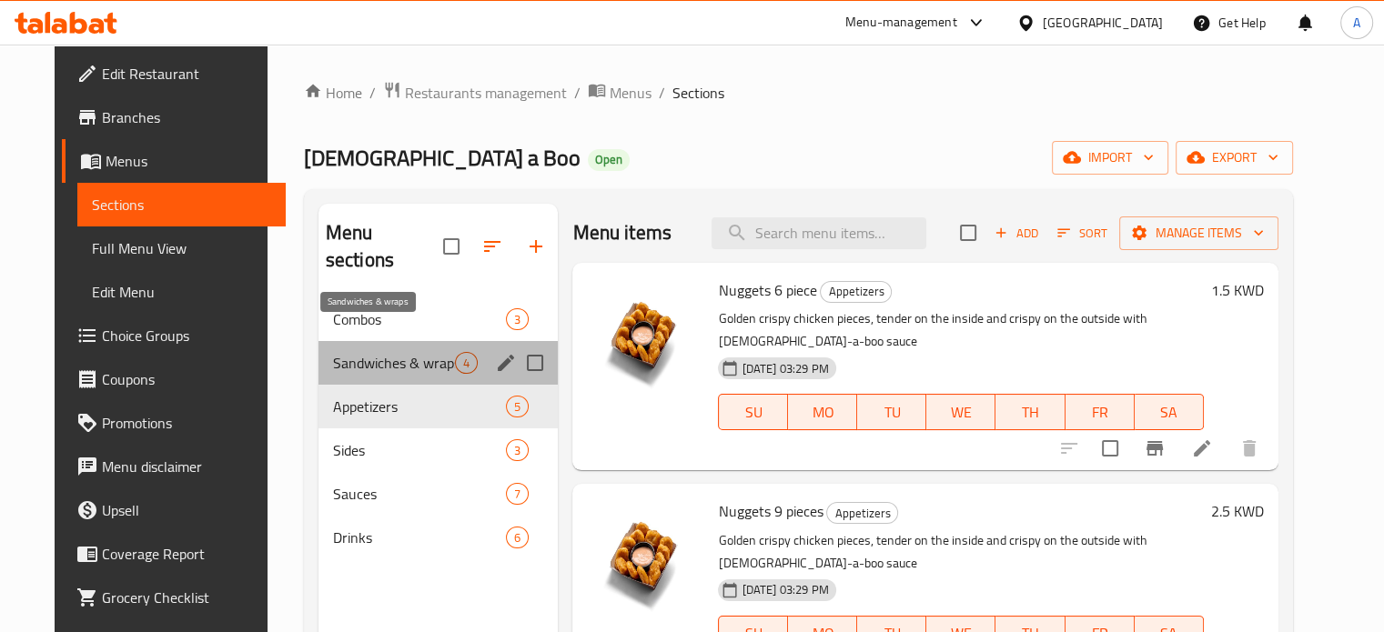
click at [366, 352] on span "Sandwiches & wraps" at bounding box center [394, 363] width 123 height 22
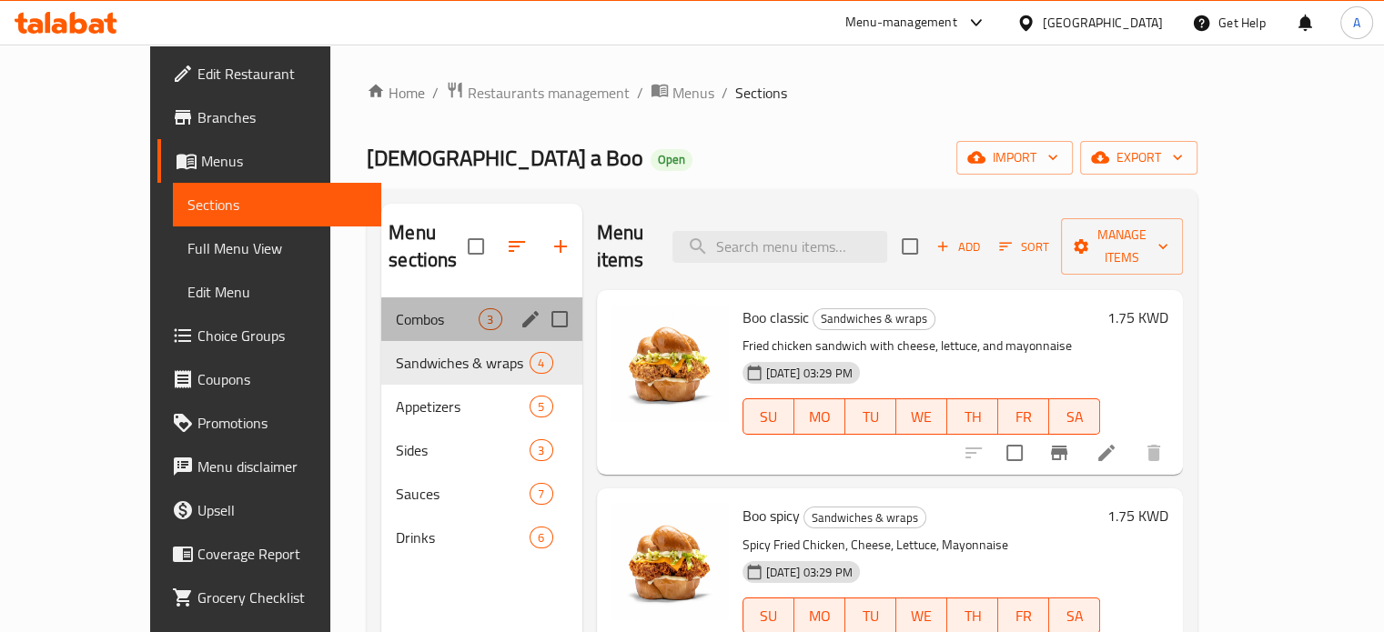
click at [381, 297] on div "Combos 3" at bounding box center [481, 319] width 200 height 44
